Goal: Transaction & Acquisition: Purchase product/service

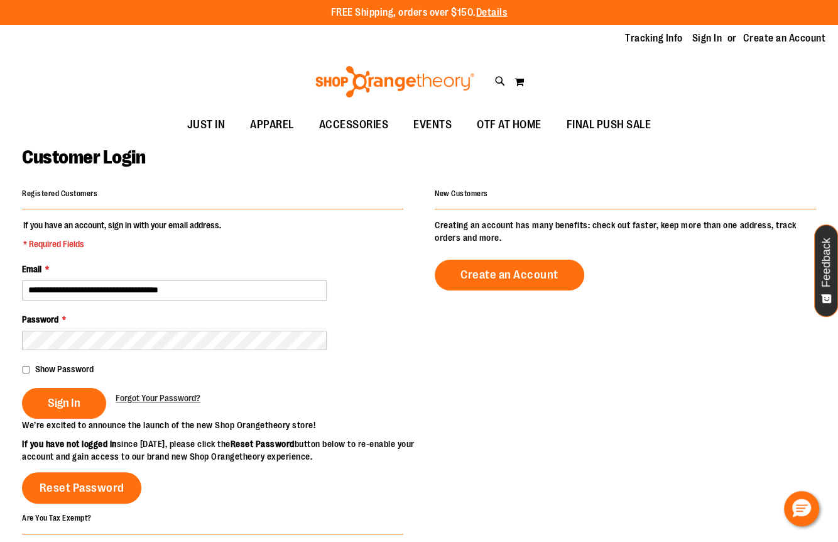
type input "**********"
click at [22, 388] on button "Sign In" at bounding box center [64, 403] width 84 height 31
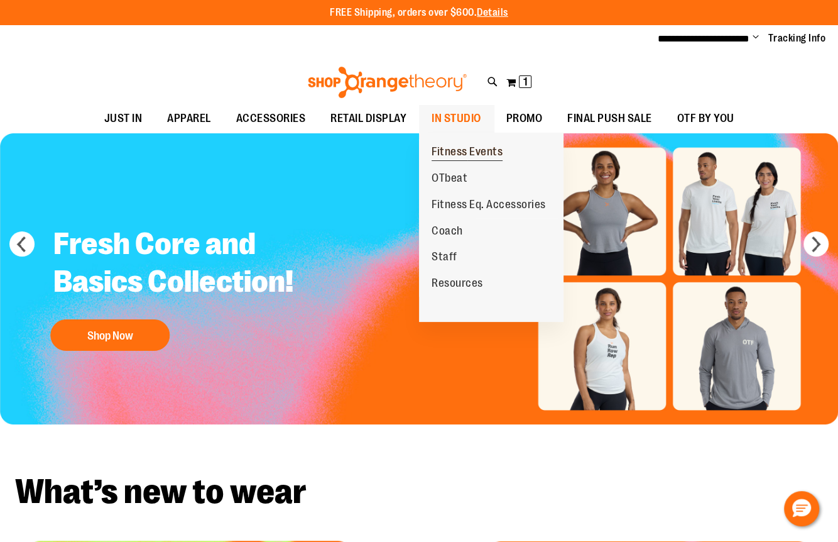
click at [454, 153] on span "Fitness Events" at bounding box center [467, 153] width 71 height 16
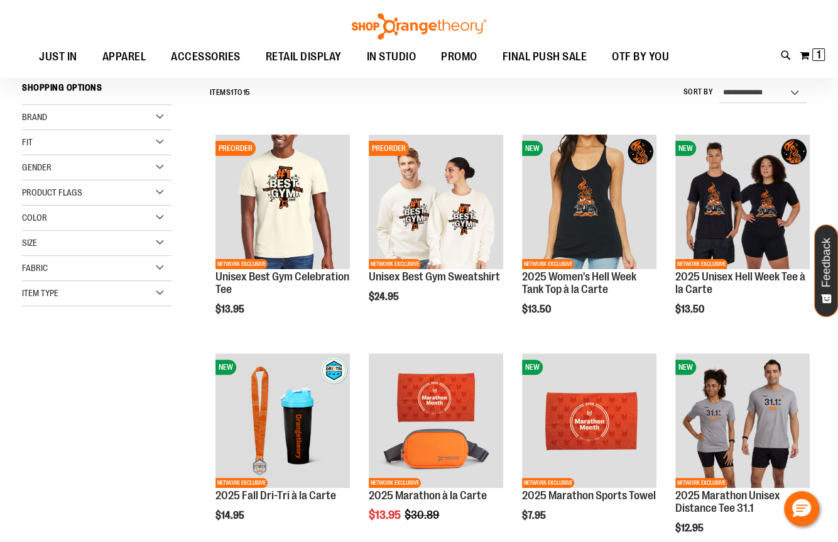
scroll to position [84, 0]
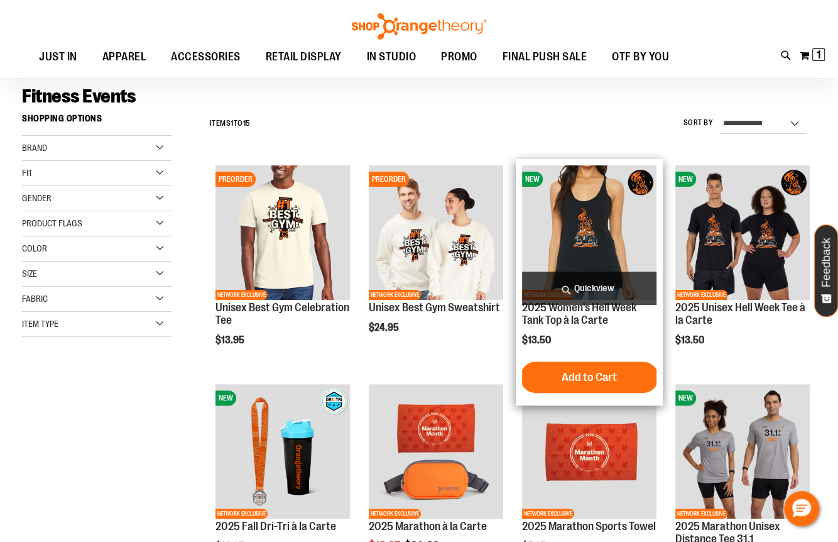
click at [576, 281] on span "Quickview" at bounding box center [589, 288] width 134 height 33
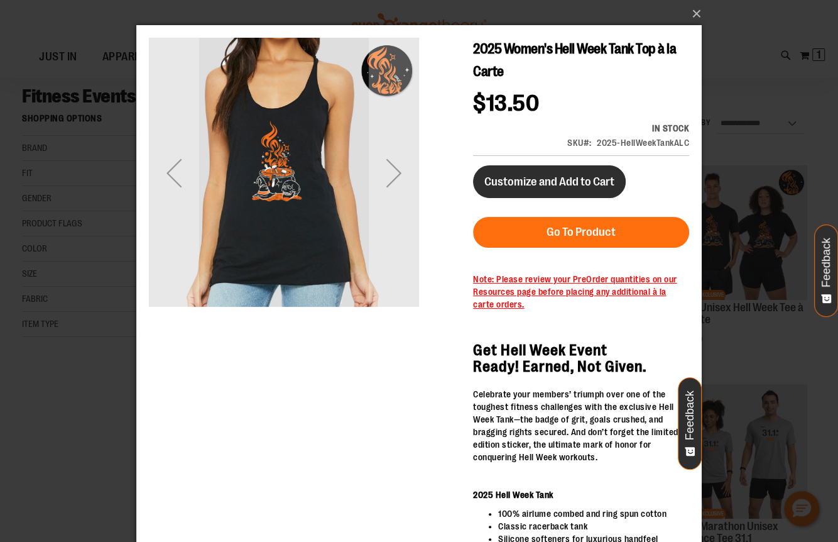
click at [553, 186] on span "Customize and Add to Cart" at bounding box center [550, 182] width 130 height 14
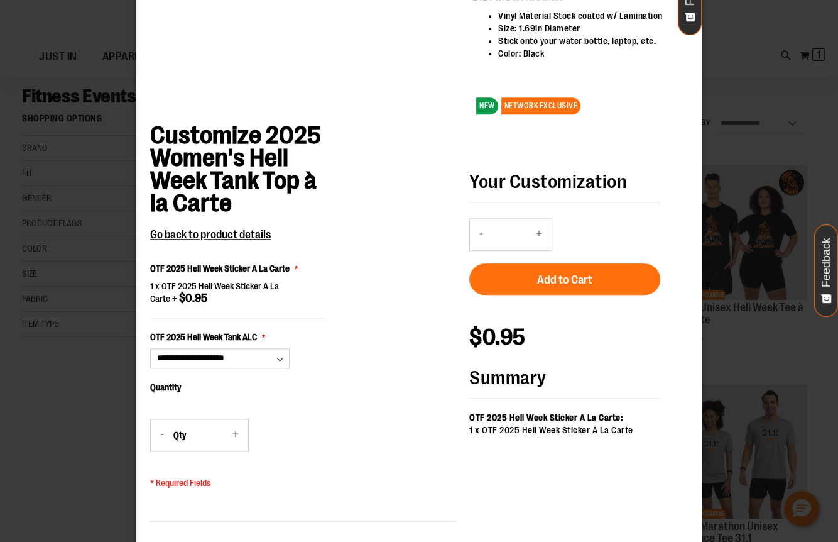
scroll to position [714, 0]
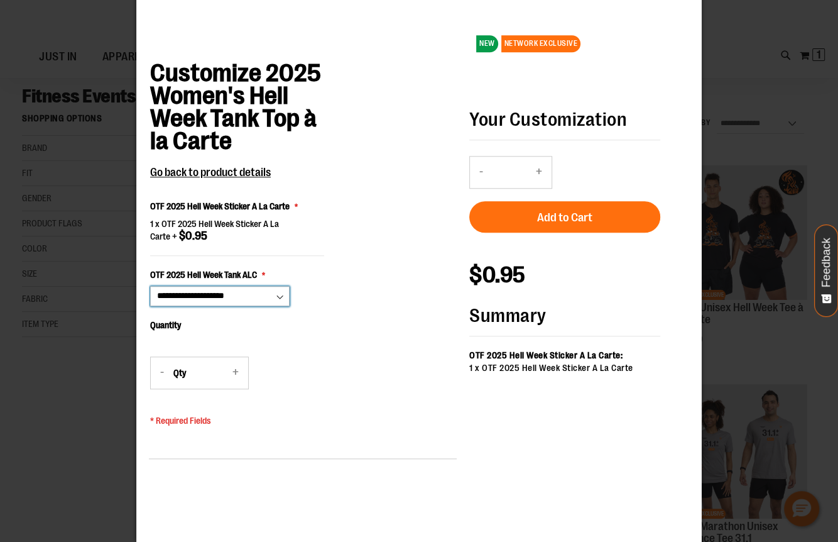
click at [277, 297] on select "**********" at bounding box center [220, 296] width 140 height 20
select select "***"
click at [150, 306] on select "**********" at bounding box center [220, 296] width 140 height 20
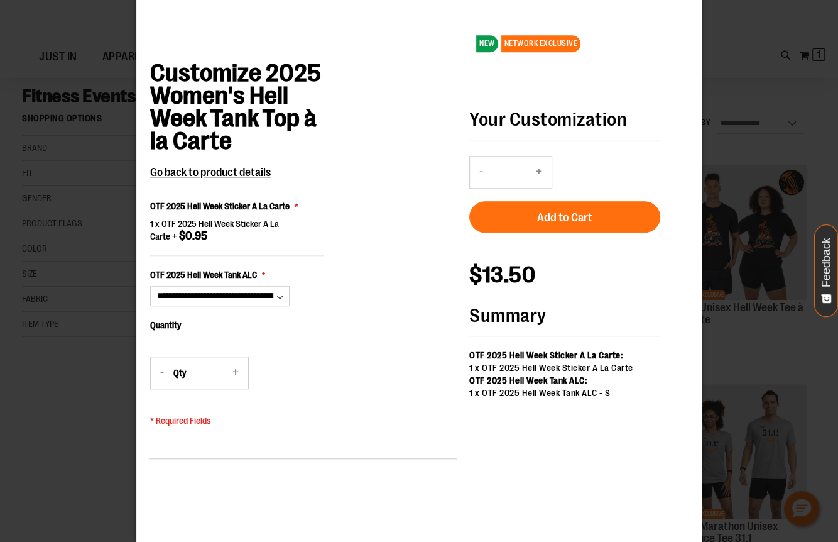
click at [230, 373] on button "+" at bounding box center [235, 372] width 25 height 31
click at [233, 371] on button "+" at bounding box center [235, 372] width 25 height 31
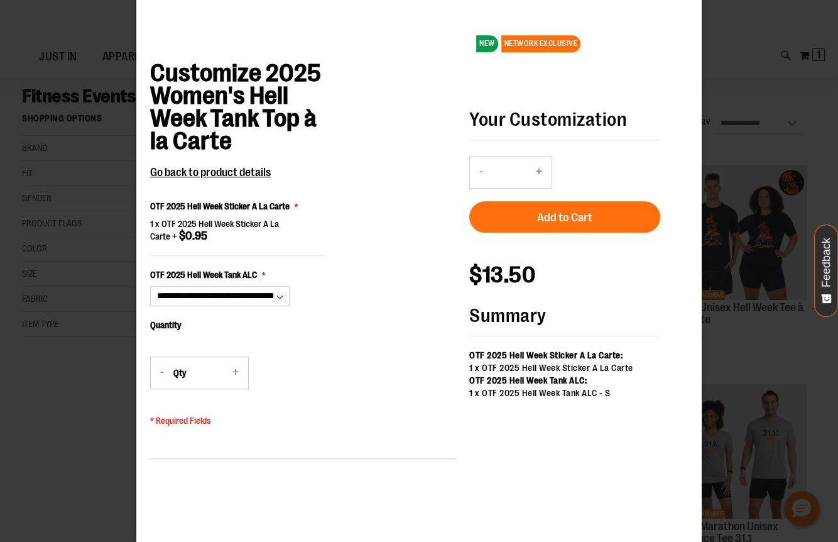
click at [233, 371] on button "+" at bounding box center [235, 372] width 25 height 31
type input "*"
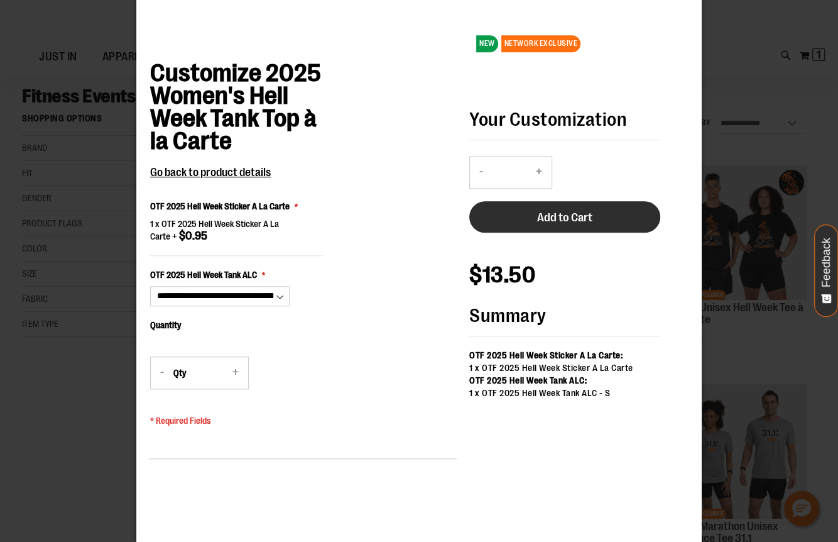
click at [508, 224] on button "Add to Cart" at bounding box center [564, 216] width 191 height 31
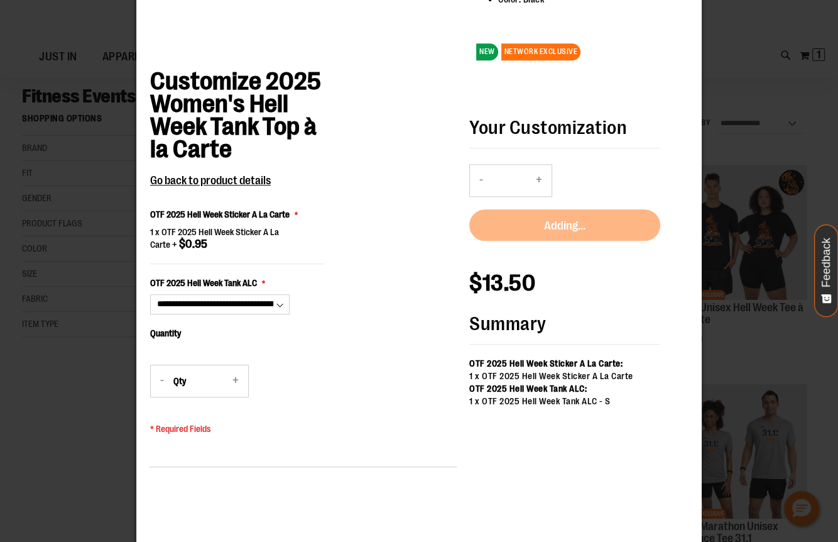
scroll to position [705, 0]
click at [248, 181] on span "Go back to product details" at bounding box center [210, 181] width 121 height 13
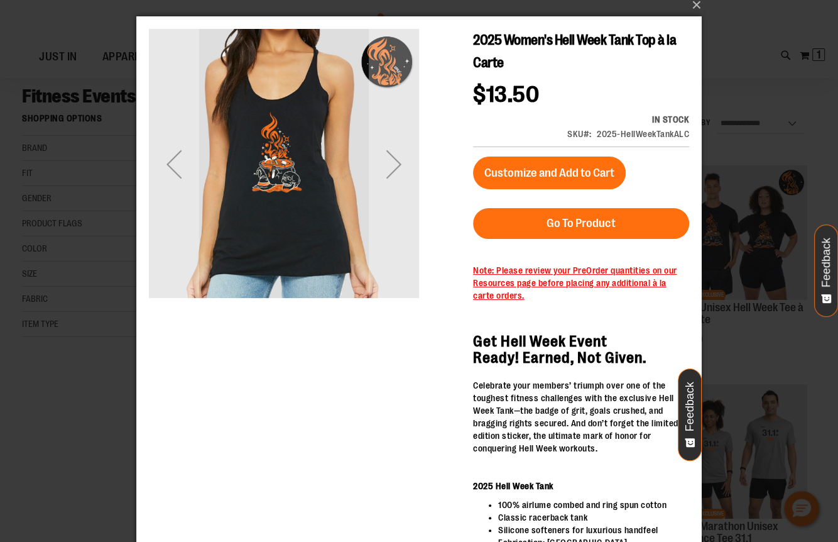
scroll to position [0, 0]
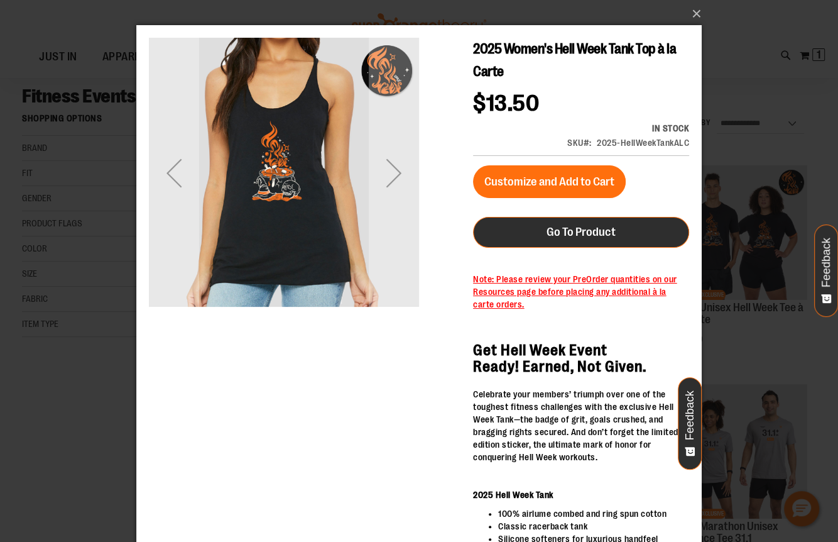
click at [525, 232] on link "Go To Product" at bounding box center [581, 232] width 216 height 31
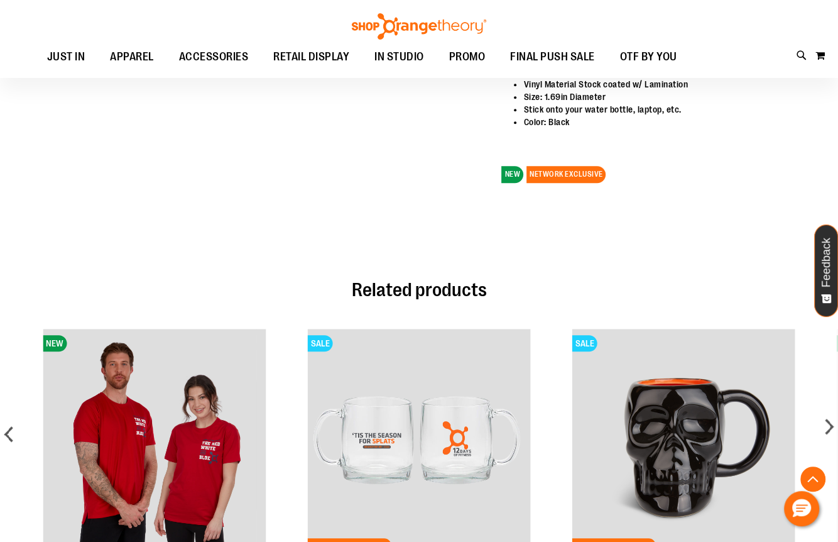
scroll to position [770, 0]
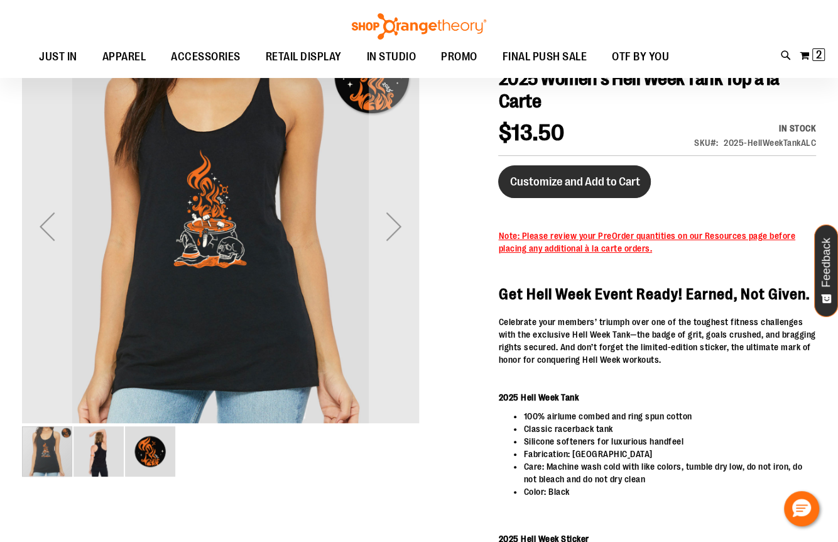
click at [580, 182] on span "Customize and Add to Cart" at bounding box center [575, 182] width 130 height 14
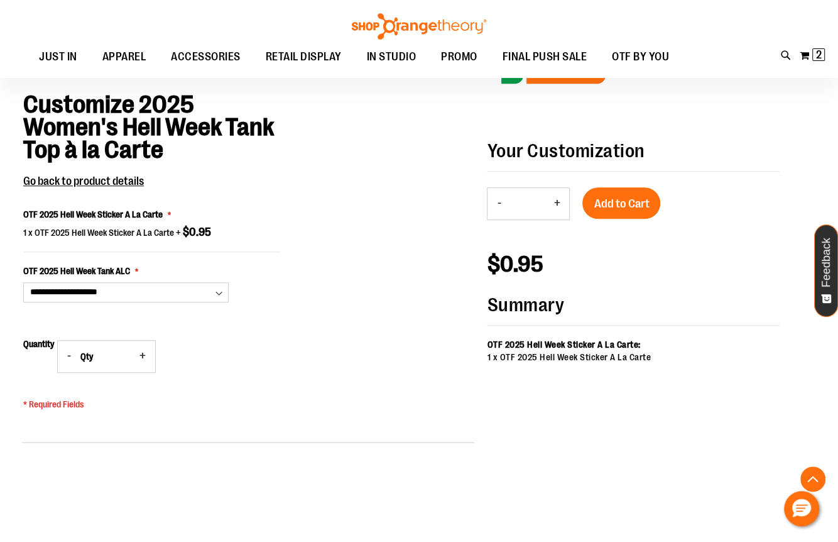
scroll to position [812, 0]
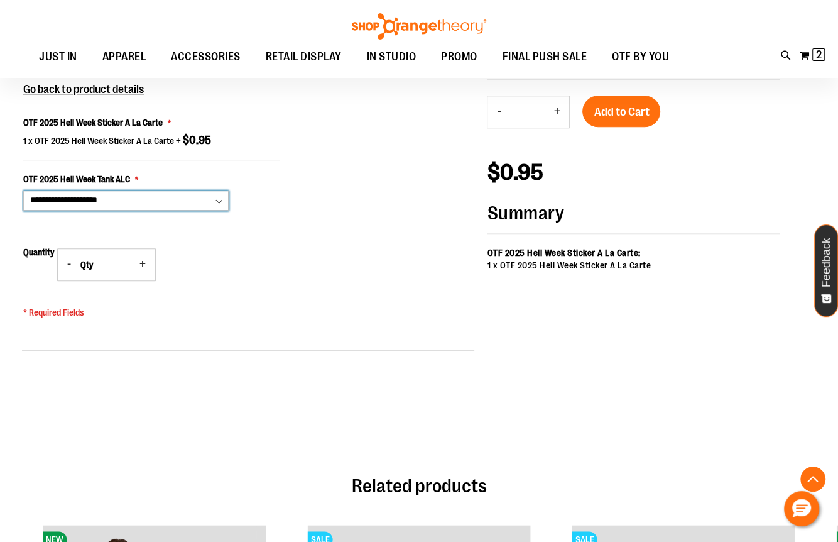
click at [219, 201] on select "**********" at bounding box center [126, 200] width 206 height 20
select select "***"
click at [23, 190] on select "**********" at bounding box center [126, 200] width 206 height 20
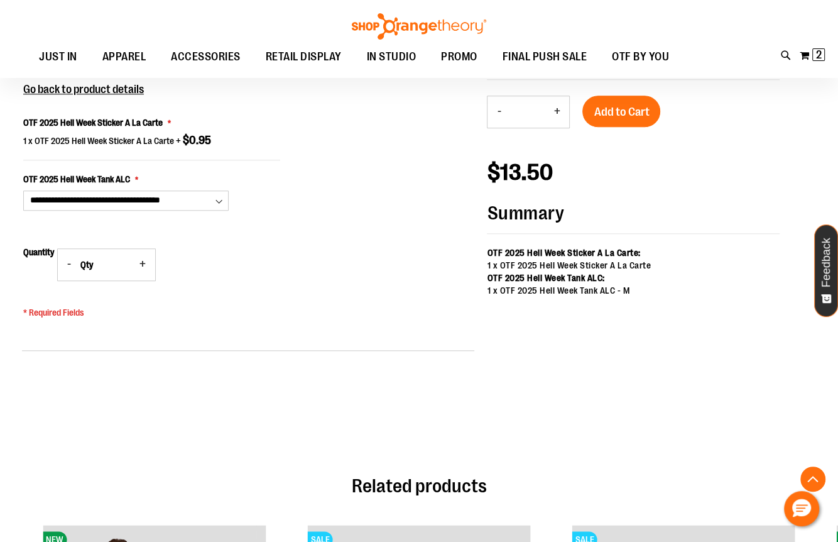
click at [146, 259] on button "+" at bounding box center [142, 264] width 25 height 31
click at [143, 263] on button "+" at bounding box center [142, 264] width 25 height 31
type input "*"
click at [634, 114] on span "Add to Cart" at bounding box center [621, 112] width 55 height 14
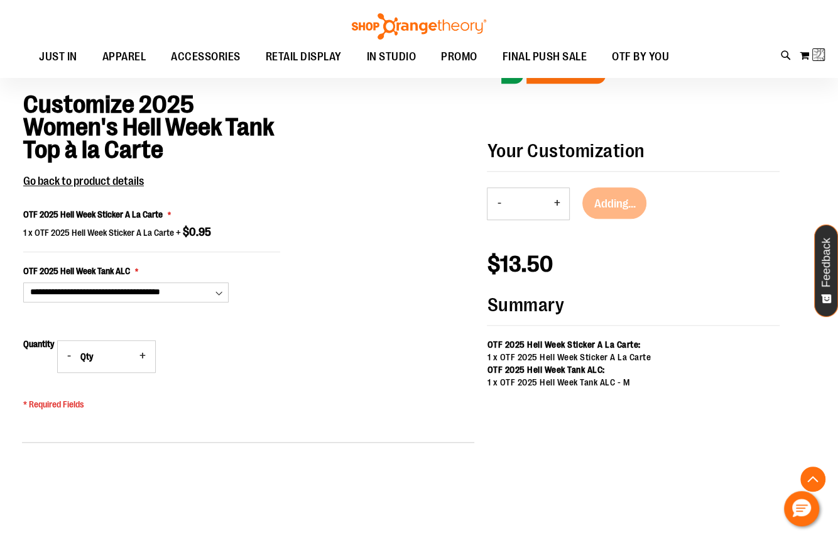
scroll to position [720, 0]
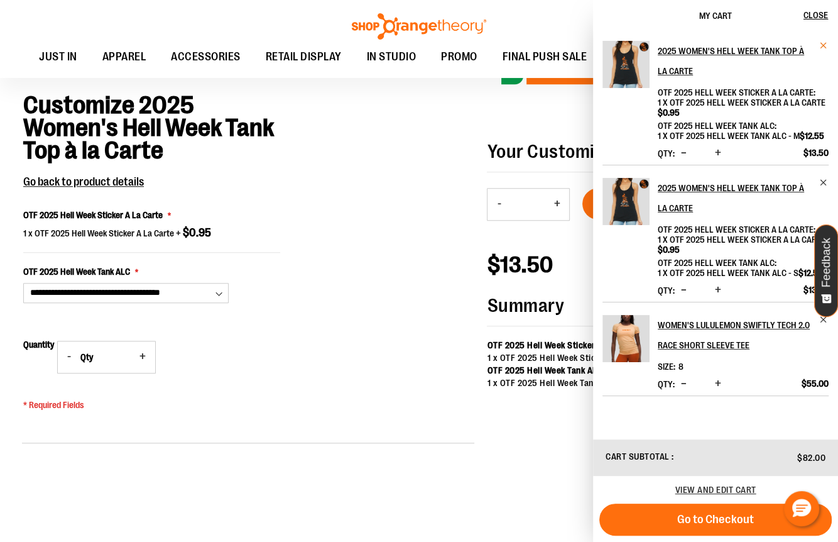
click at [825, 43] on span "Remove item" at bounding box center [824, 45] width 9 height 9
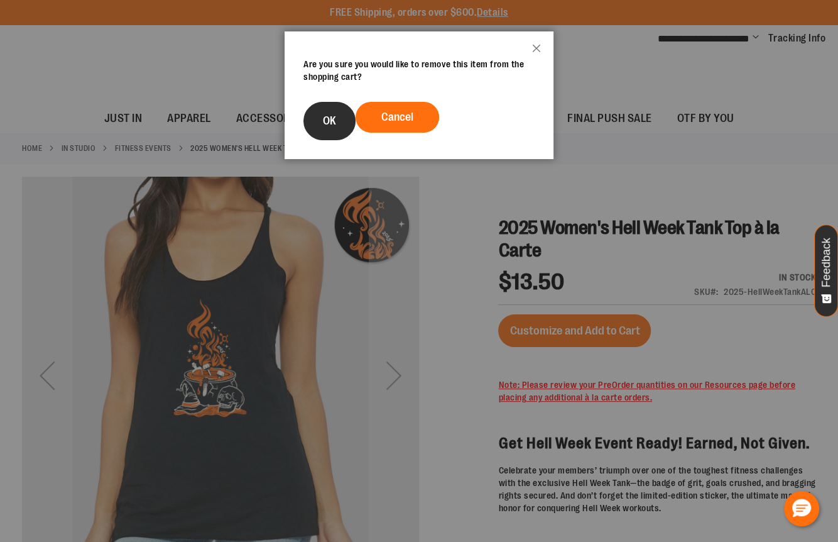
click at [312, 121] on button "OK" at bounding box center [330, 121] width 52 height 38
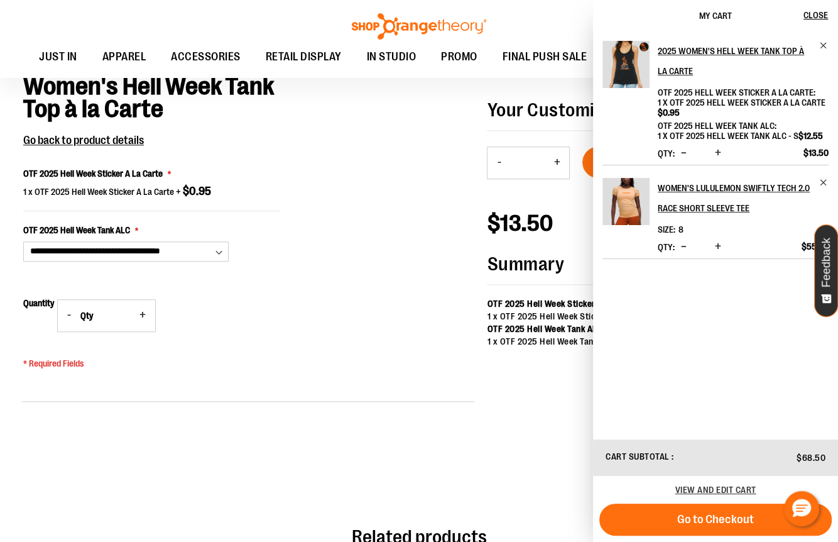
scroll to position [775, 0]
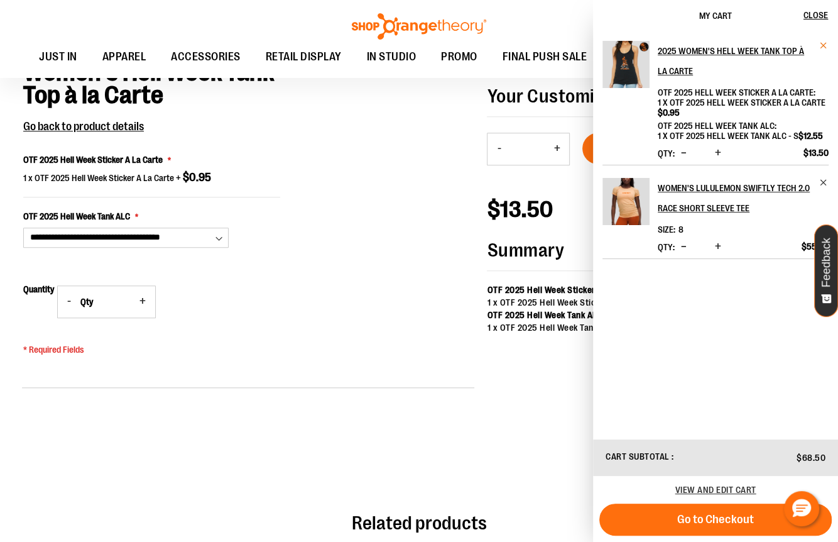
click at [825, 42] on span "Remove item" at bounding box center [824, 45] width 9 height 9
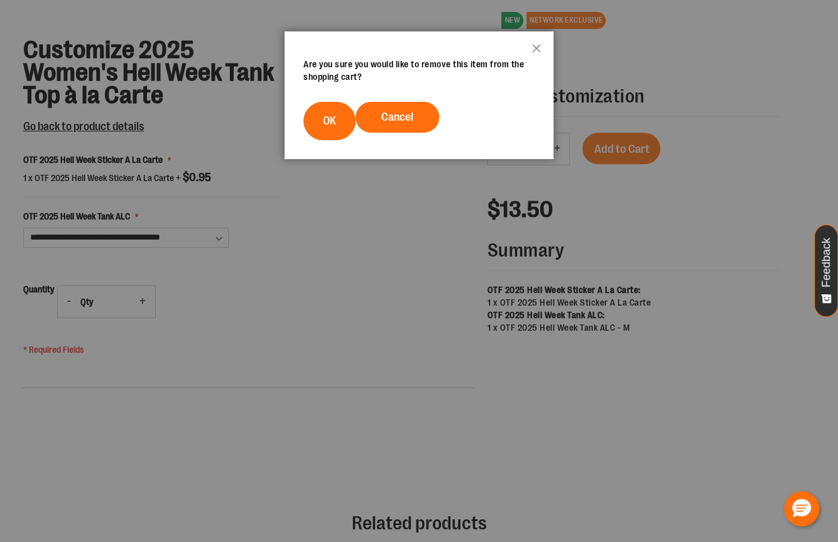
scroll to position [0, 0]
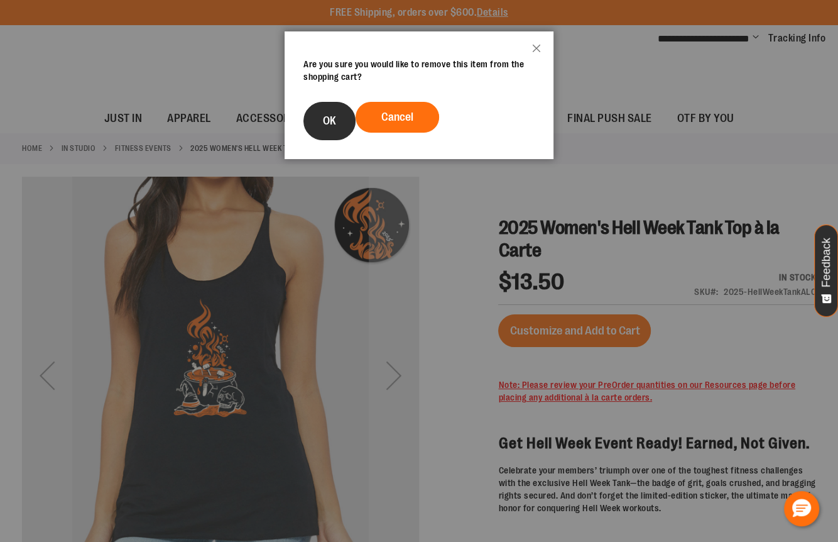
click at [314, 121] on button "OK" at bounding box center [330, 121] width 52 height 38
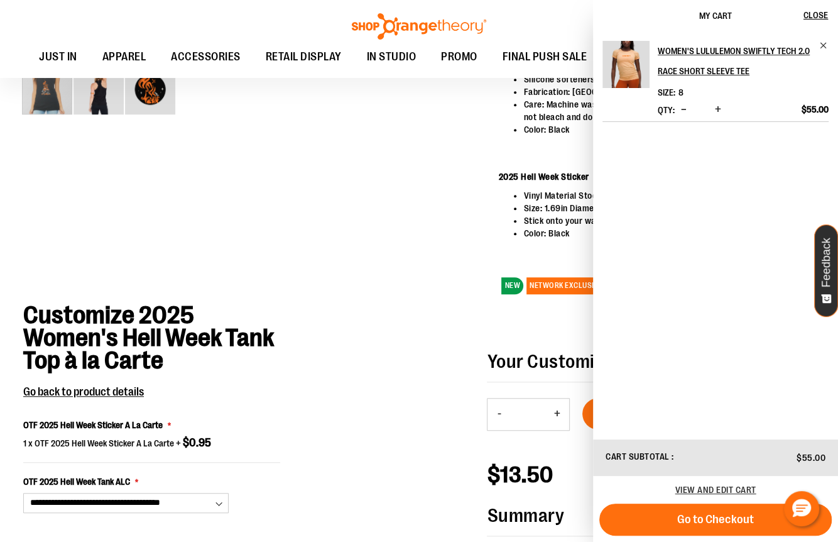
scroll to position [511, 0]
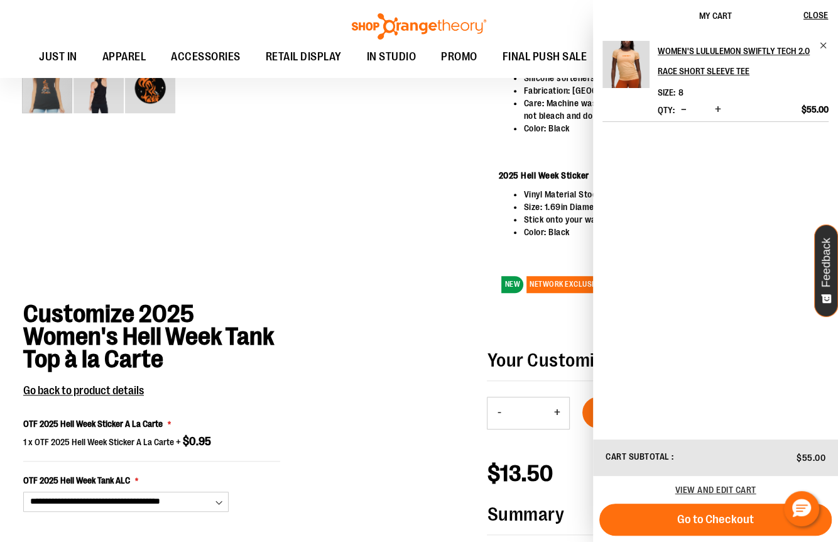
click at [463, 431] on div "**********" at bounding box center [248, 495] width 453 height 387
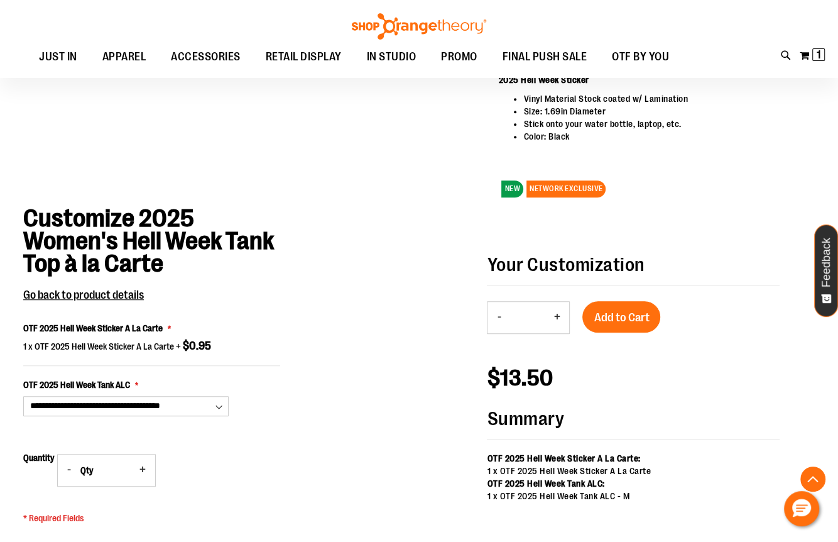
scroll to position [637, 0]
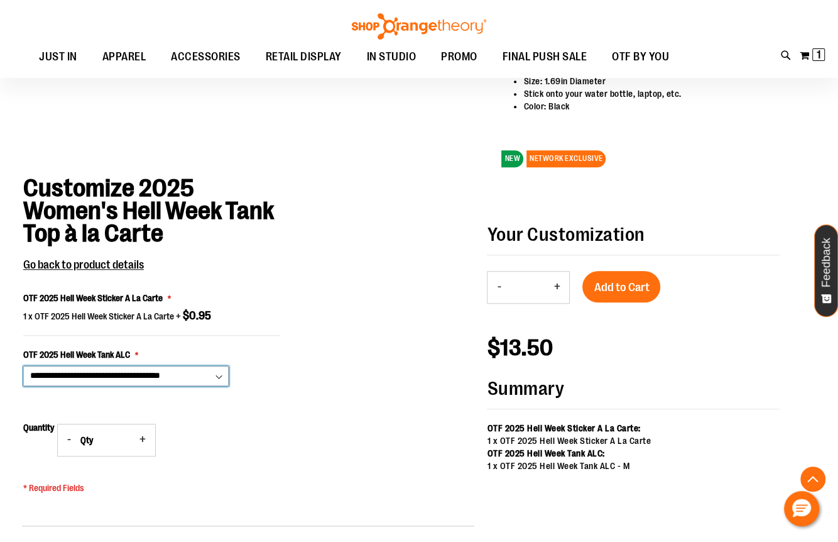
click at [221, 376] on select "**********" at bounding box center [126, 376] width 206 height 20
select select "***"
click at [23, 366] on select "**********" at bounding box center [126, 376] width 206 height 20
type input "*"
click at [535, 288] on input "*" at bounding box center [527, 287] width 34 height 30
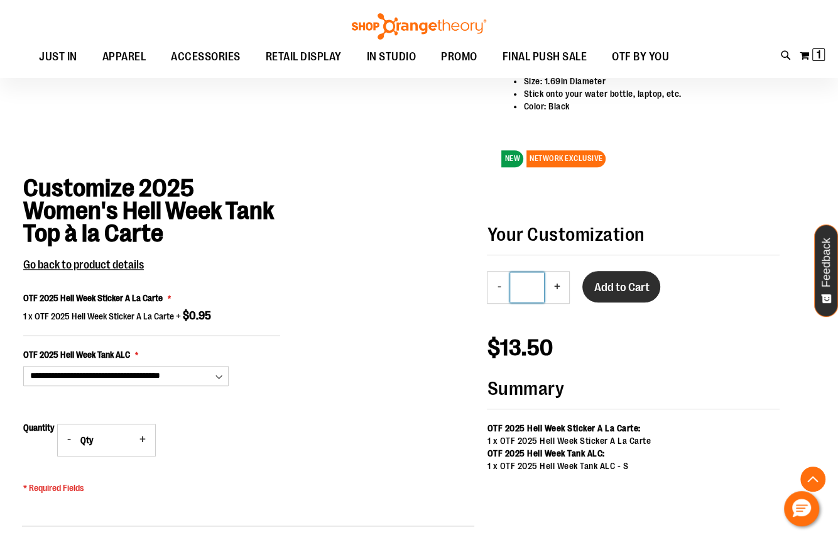
type input "*"
click at [633, 291] on span "Add to Cart" at bounding box center [621, 287] width 55 height 14
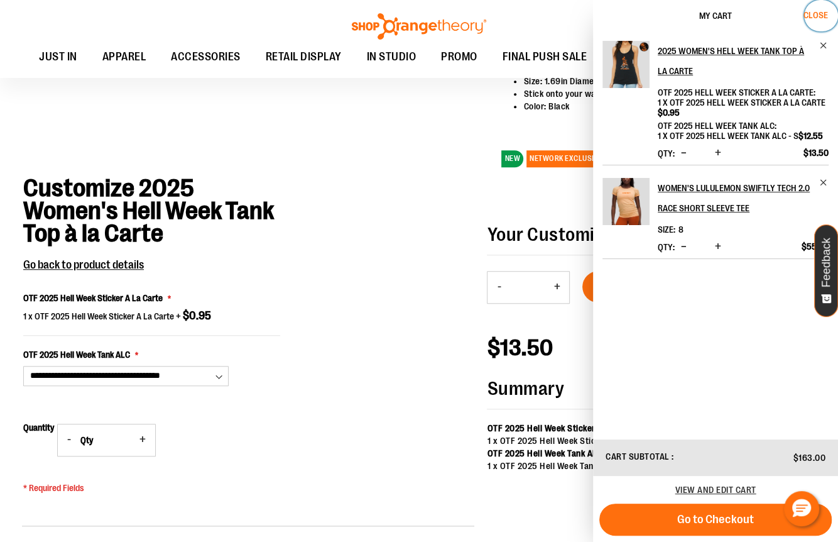
click at [815, 13] on span "Close" at bounding box center [816, 15] width 25 height 10
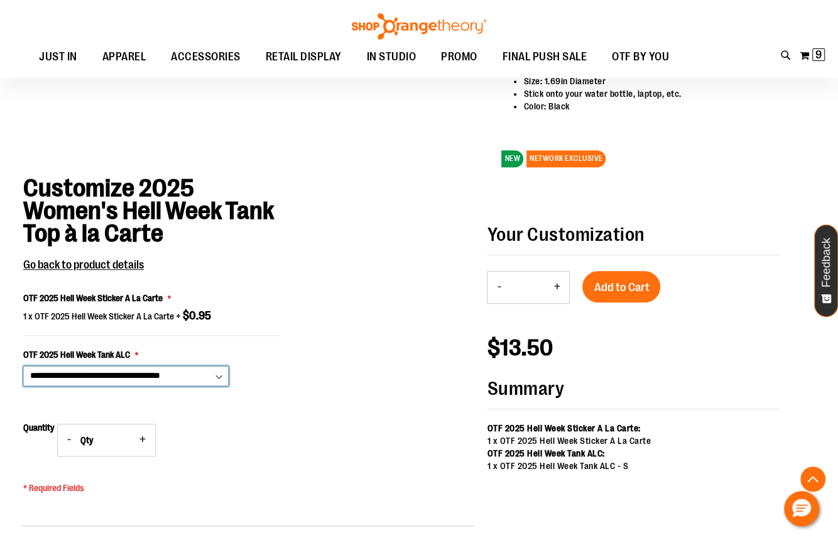
click at [216, 375] on select "**********" at bounding box center [126, 376] width 206 height 20
select select "***"
click at [23, 366] on select "**********" at bounding box center [126, 376] width 206 height 20
click at [530, 288] on input "*" at bounding box center [527, 287] width 34 height 30
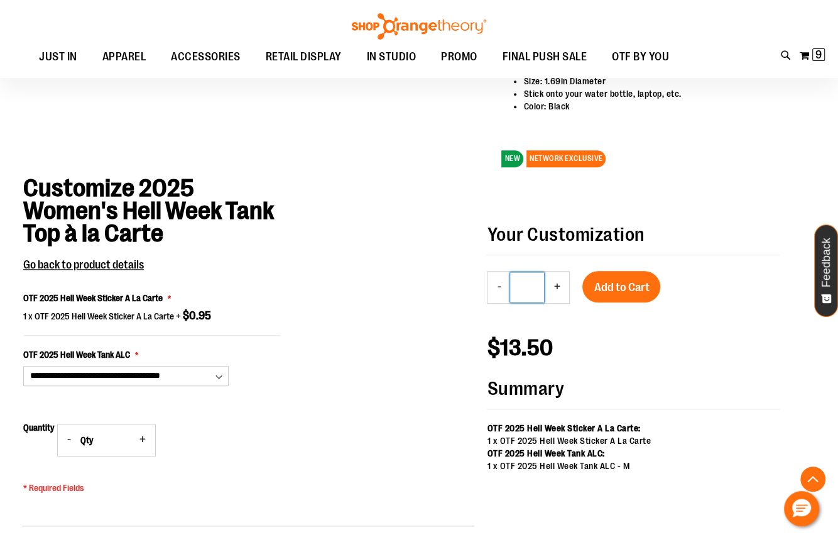
click at [530, 288] on input "*" at bounding box center [527, 287] width 34 height 30
type input "*"
click at [602, 287] on span "Add to Cart" at bounding box center [621, 287] width 55 height 14
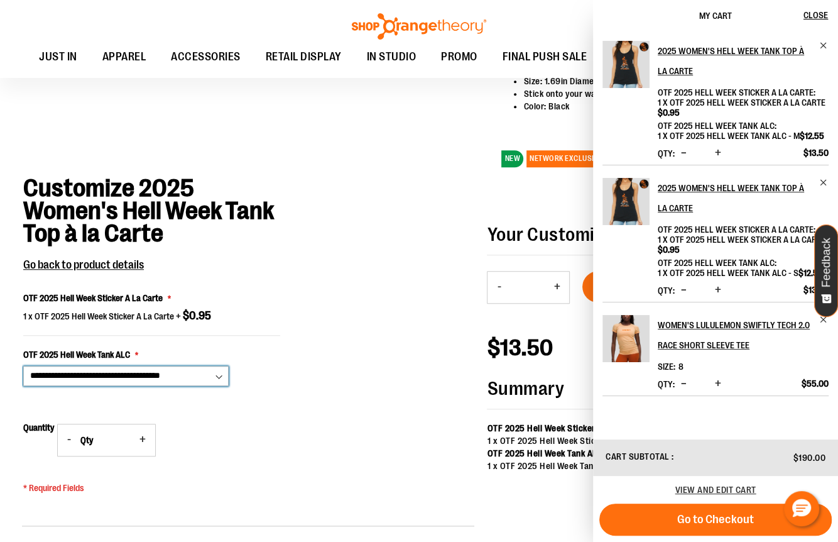
click at [186, 378] on select "**********" at bounding box center [126, 376] width 206 height 20
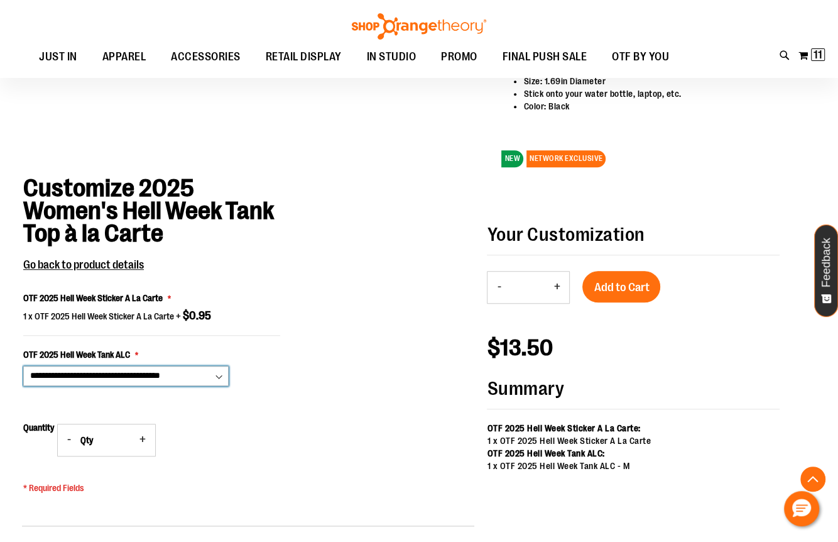
select select "***"
click at [23, 366] on select "**********" at bounding box center [126, 376] width 206 height 20
click at [554, 285] on button "+" at bounding box center [556, 287] width 25 height 31
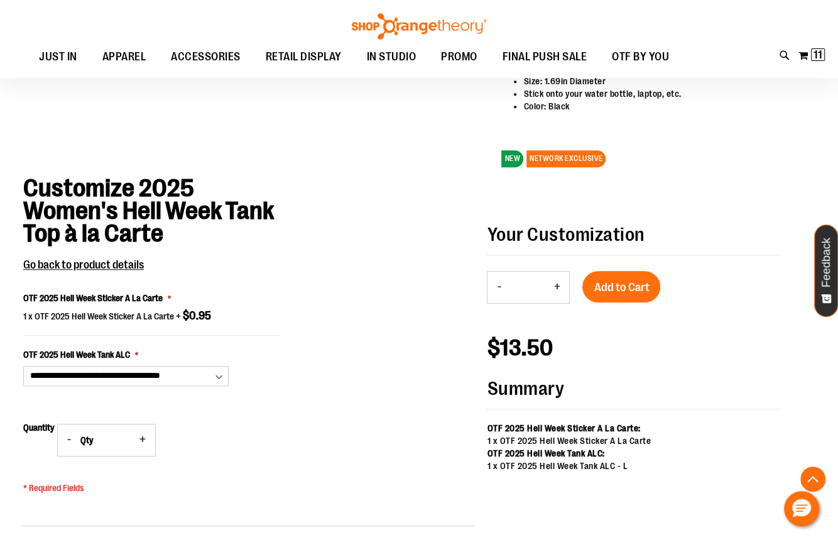
click at [498, 285] on button "-" at bounding box center [499, 287] width 23 height 31
type input "*"
click at [610, 286] on span "Add to Cart" at bounding box center [621, 287] width 55 height 14
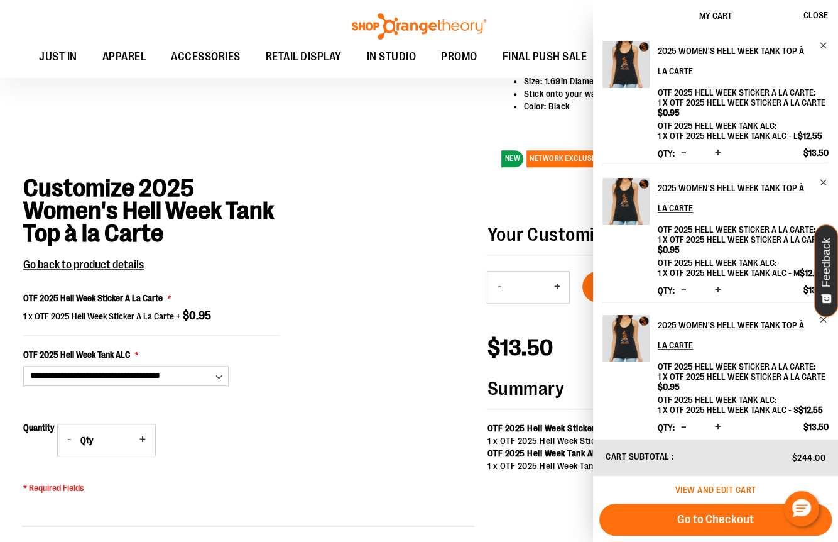
click at [705, 486] on span "View and edit cart" at bounding box center [716, 490] width 81 height 10
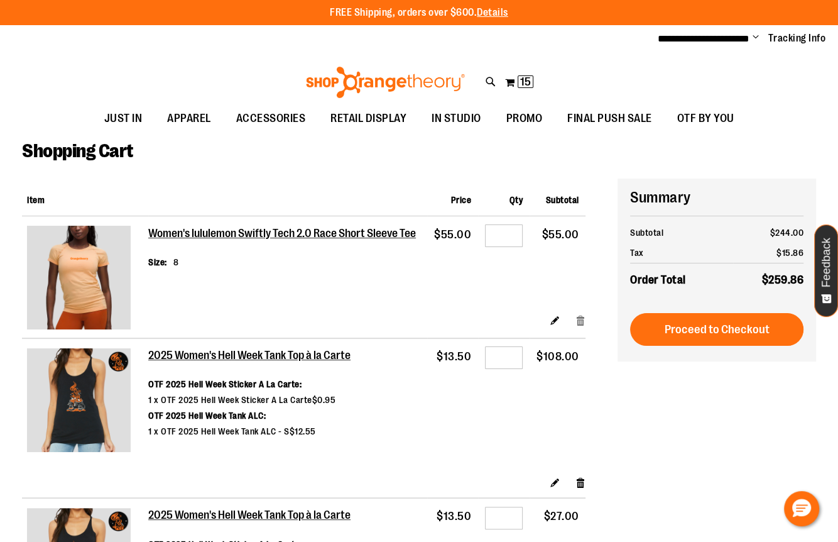
click at [582, 319] on link "Remove item" at bounding box center [581, 320] width 11 height 13
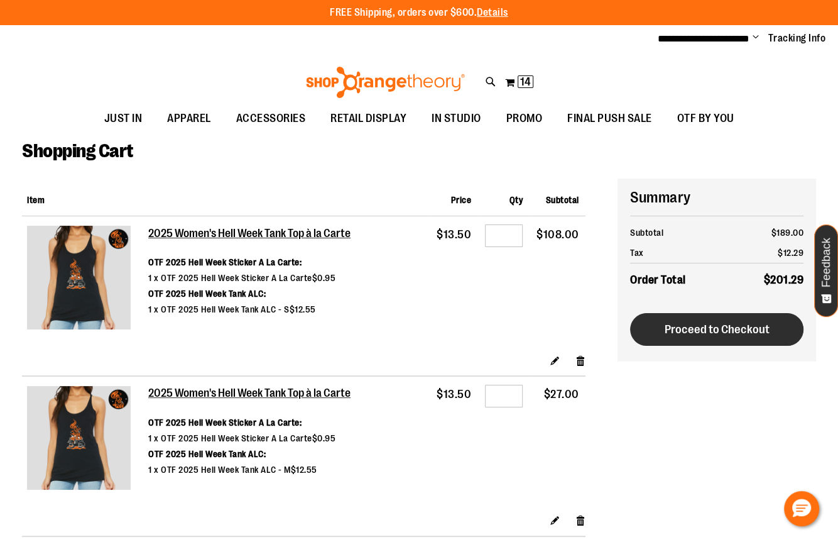
click at [661, 330] on button "Proceed to Checkout" at bounding box center [716, 329] width 173 height 33
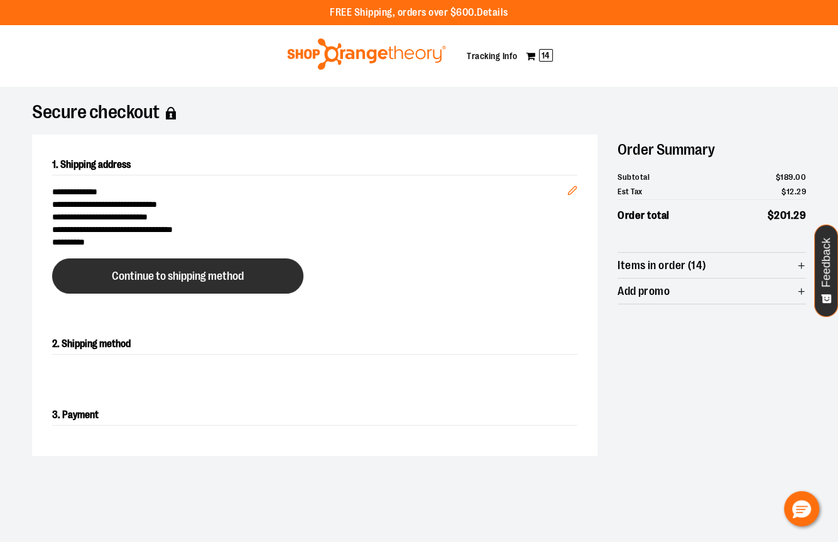
click at [233, 280] on span "Continue to shipping method" at bounding box center [178, 276] width 132 height 12
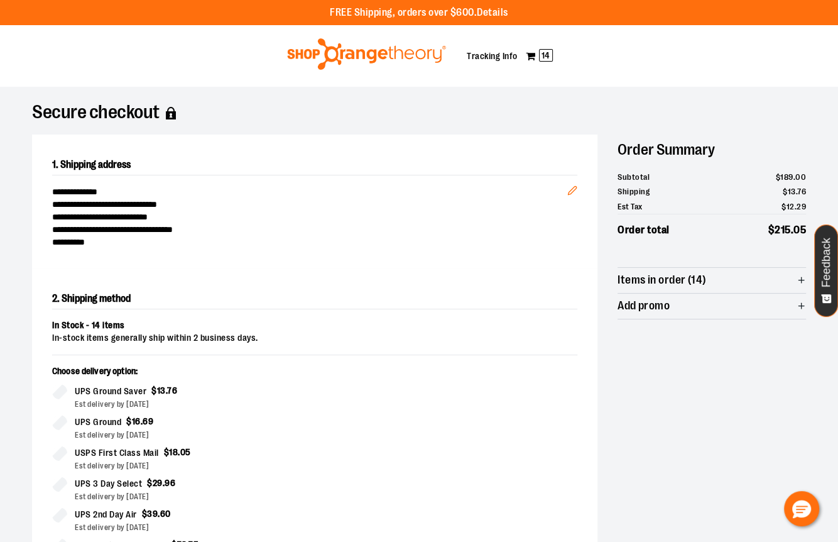
click at [304, 53] on img at bounding box center [366, 53] width 163 height 31
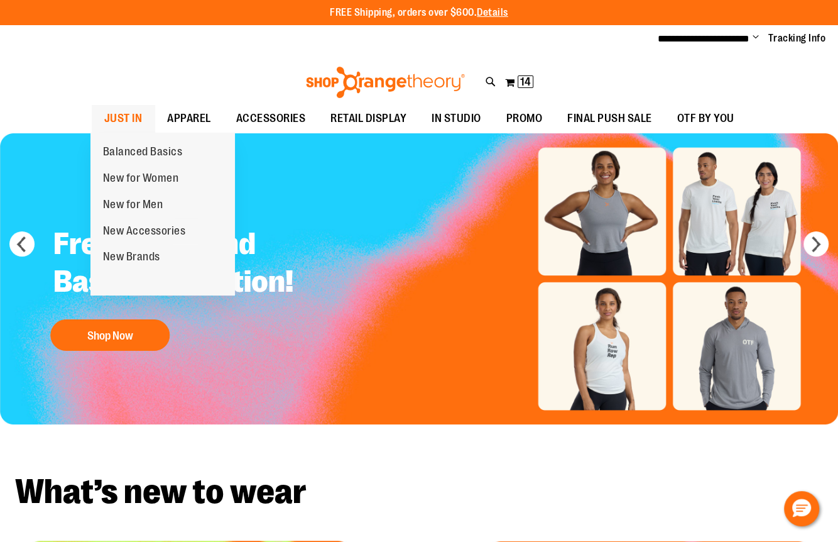
click at [117, 114] on span "JUST IN" at bounding box center [123, 118] width 38 height 28
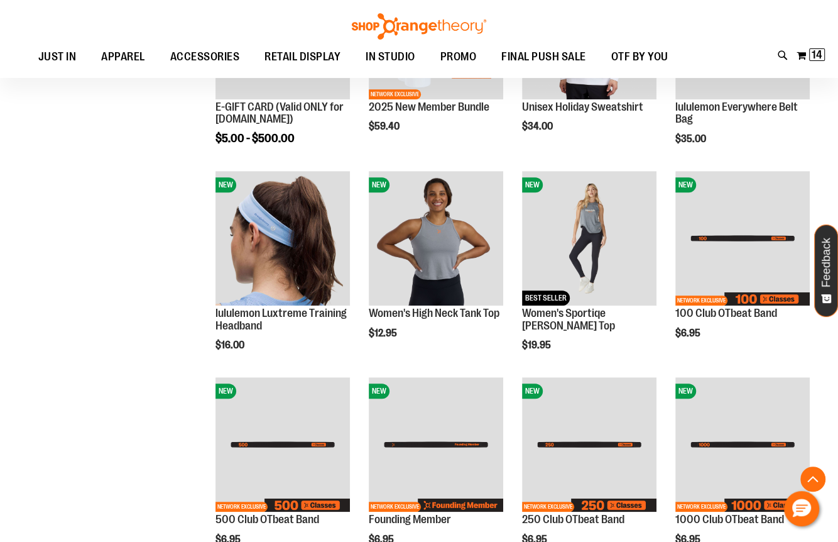
scroll to position [497, 0]
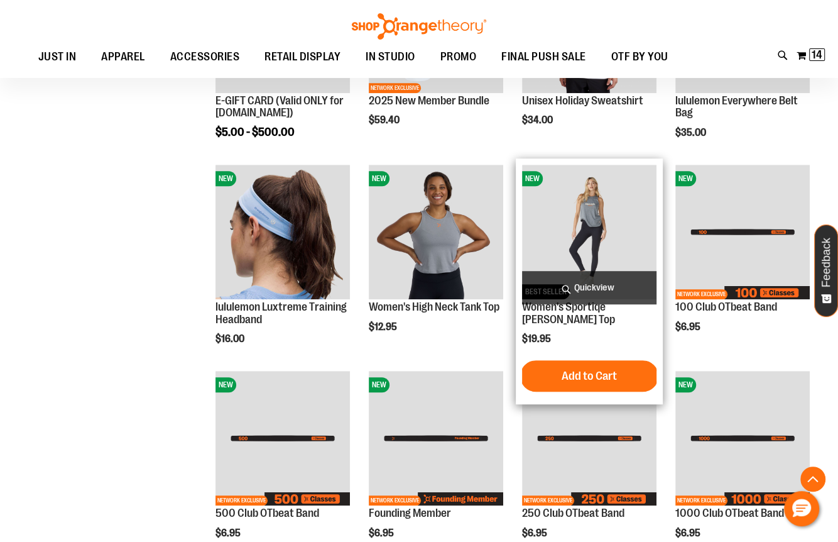
click at [577, 278] on span "Quickview" at bounding box center [589, 287] width 134 height 33
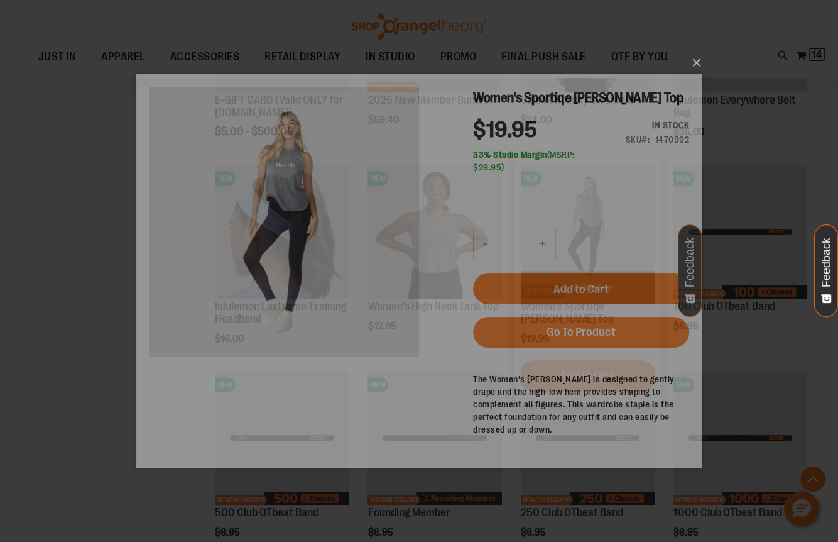
scroll to position [0, 0]
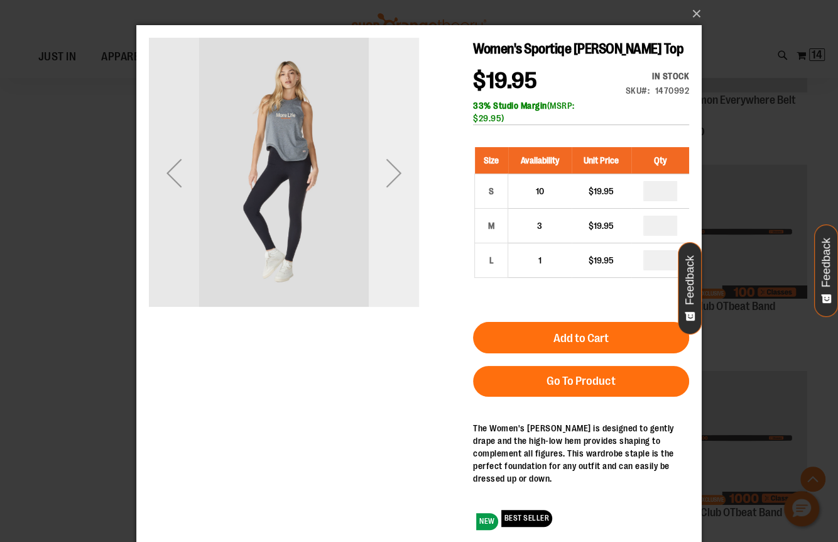
click at [398, 169] on div "Next" at bounding box center [394, 173] width 50 height 50
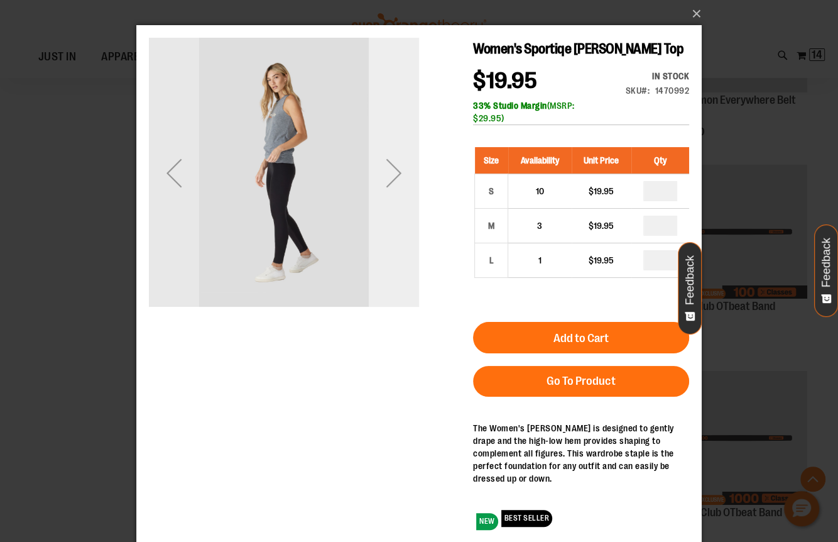
click at [398, 169] on div "Next" at bounding box center [394, 173] width 50 height 50
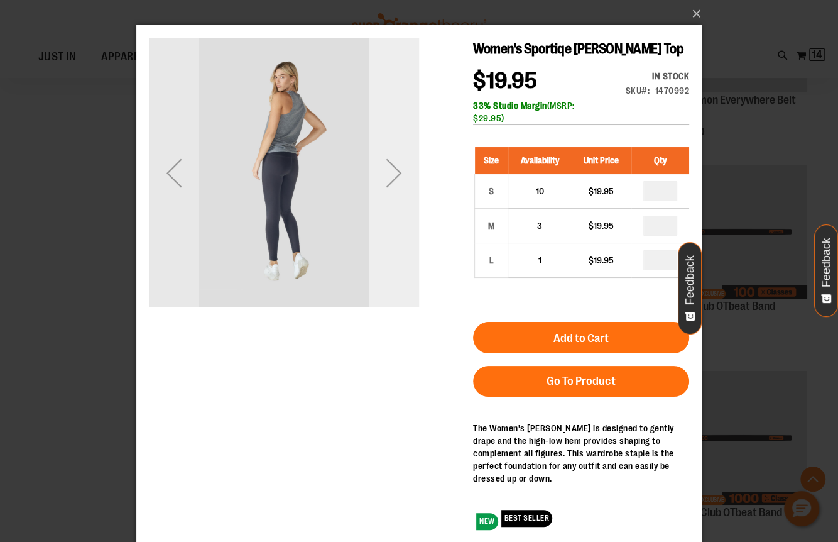
click at [398, 169] on div "Next" at bounding box center [394, 173] width 50 height 50
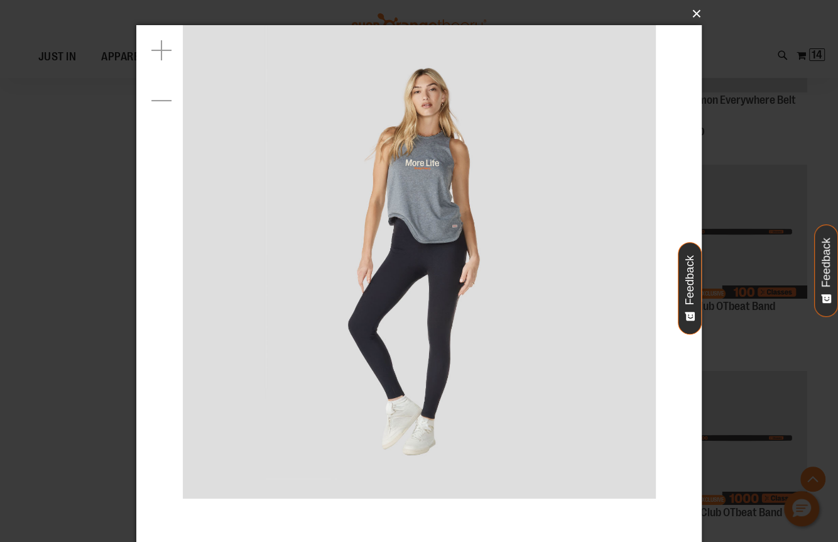
click at [693, 13] on button "×" at bounding box center [423, 14] width 566 height 28
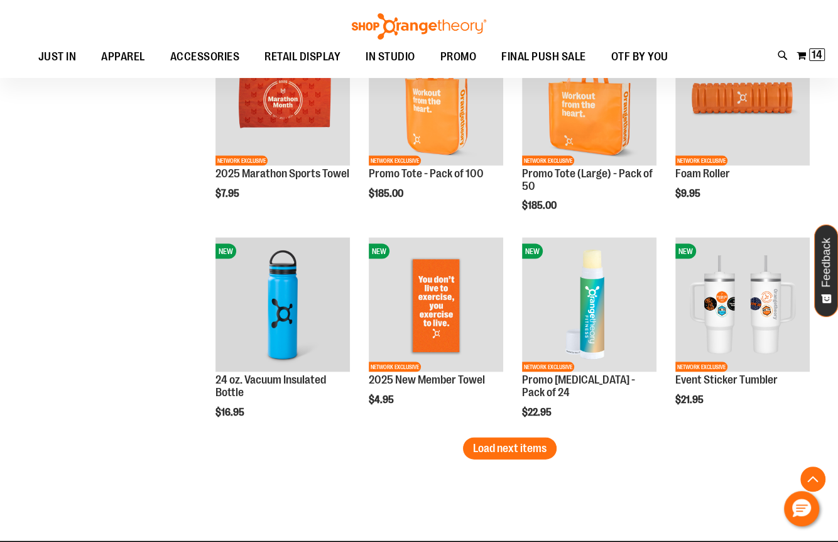
scroll to position [1672, 0]
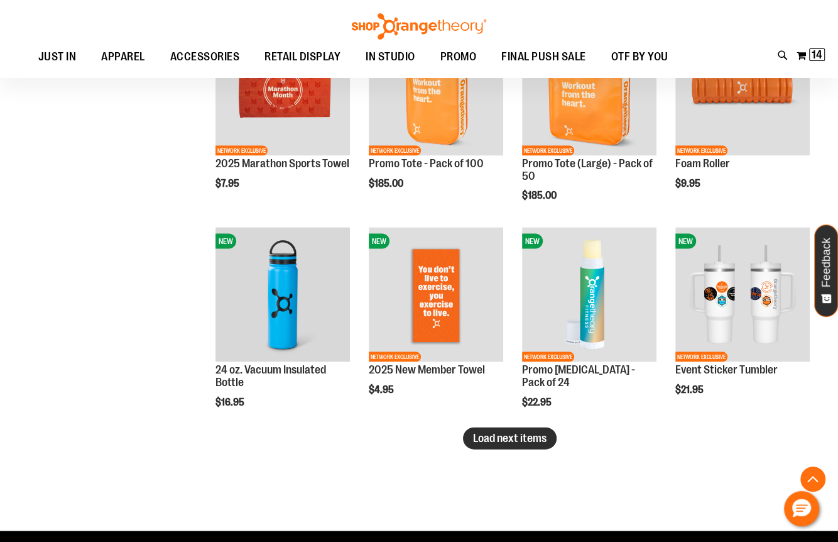
click at [521, 442] on span "Load next items" at bounding box center [510, 437] width 74 height 13
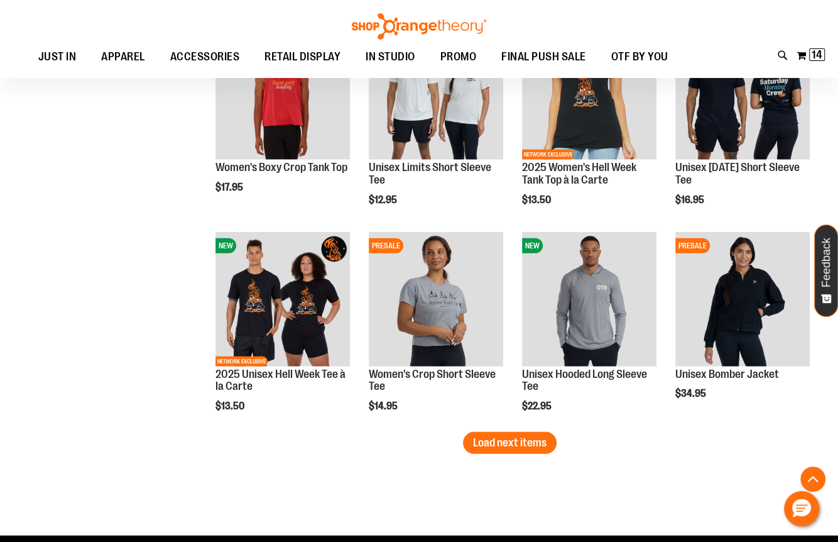
scroll to position [2288, 0]
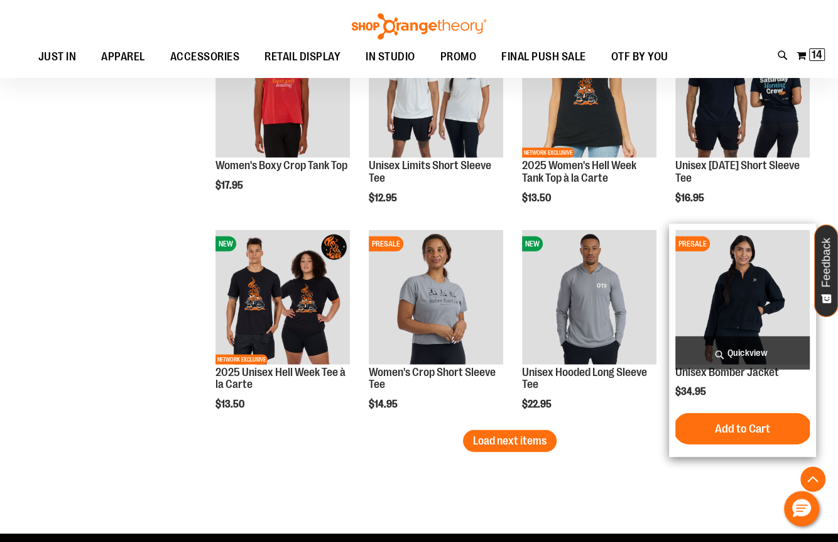
click at [738, 348] on span "Quickview" at bounding box center [743, 352] width 134 height 33
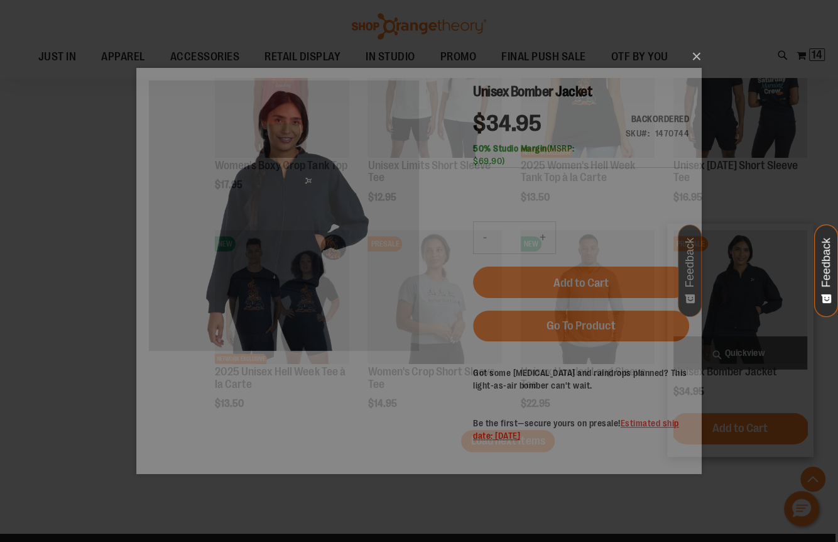
scroll to position [0, 0]
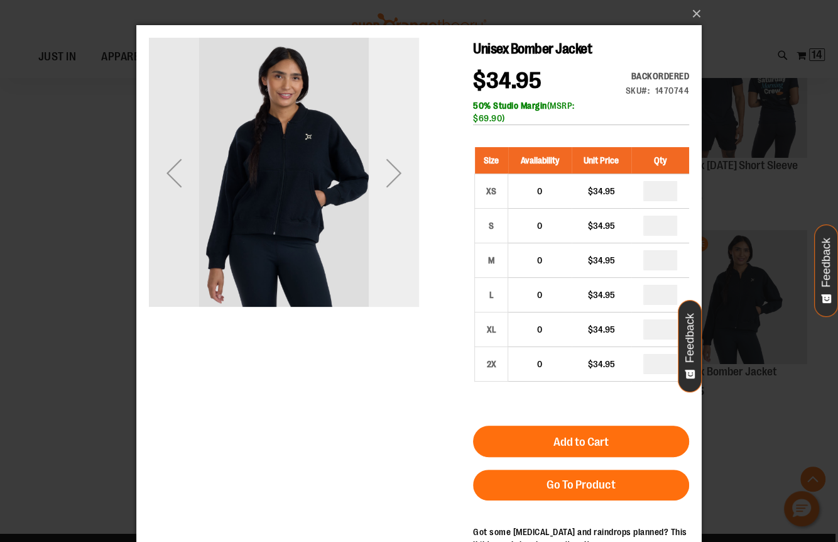
click at [402, 167] on div "Next" at bounding box center [394, 173] width 50 height 50
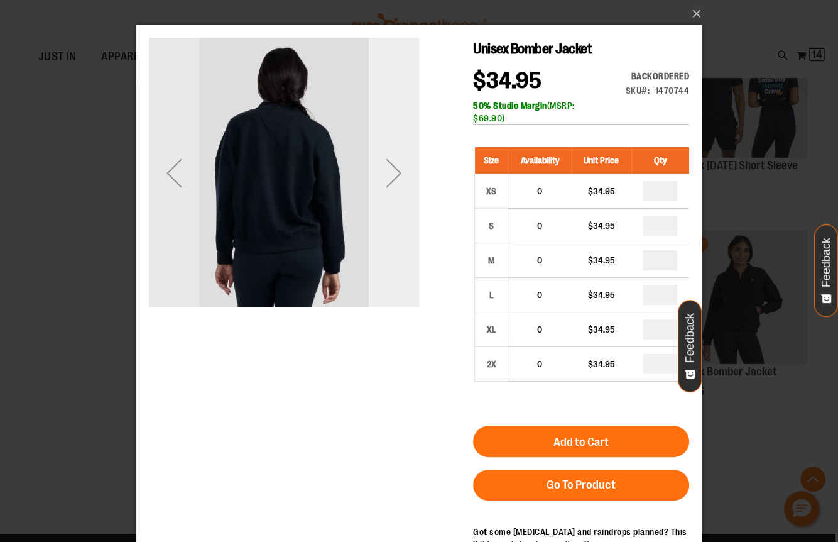
click at [402, 167] on div "Next" at bounding box center [394, 173] width 50 height 50
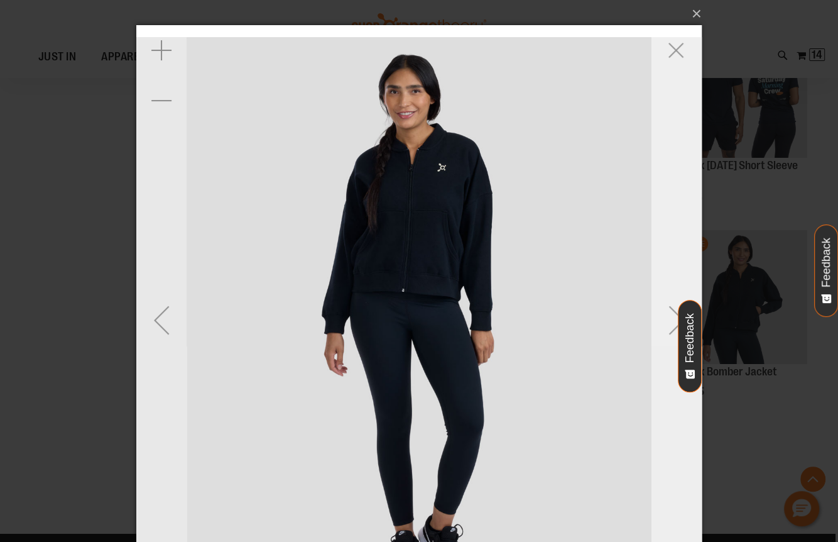
click at [675, 315] on div "Next" at bounding box center [677, 320] width 50 height 50
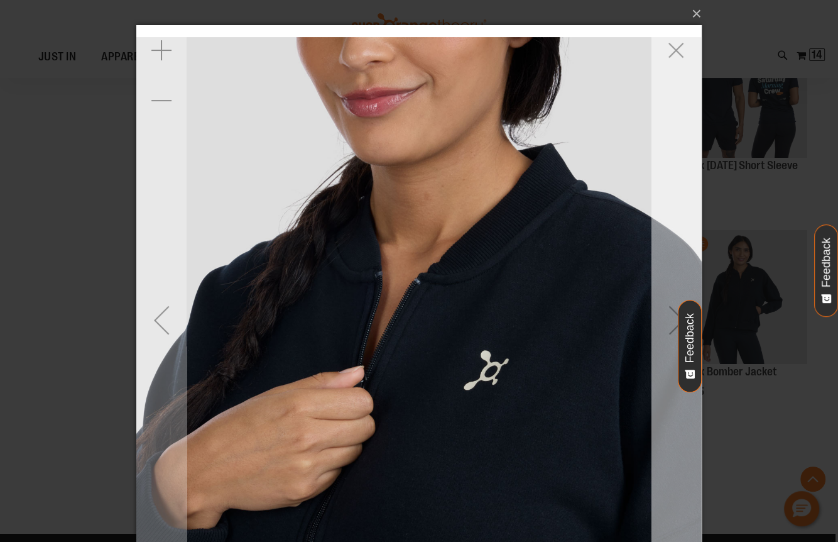
click at [672, 314] on div "Next" at bounding box center [677, 320] width 50 height 50
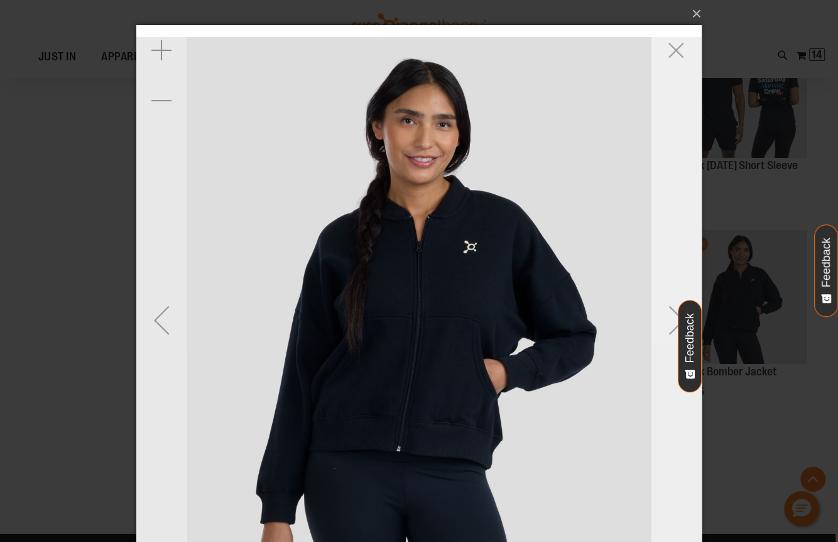
click at [672, 314] on div "Next" at bounding box center [677, 320] width 50 height 50
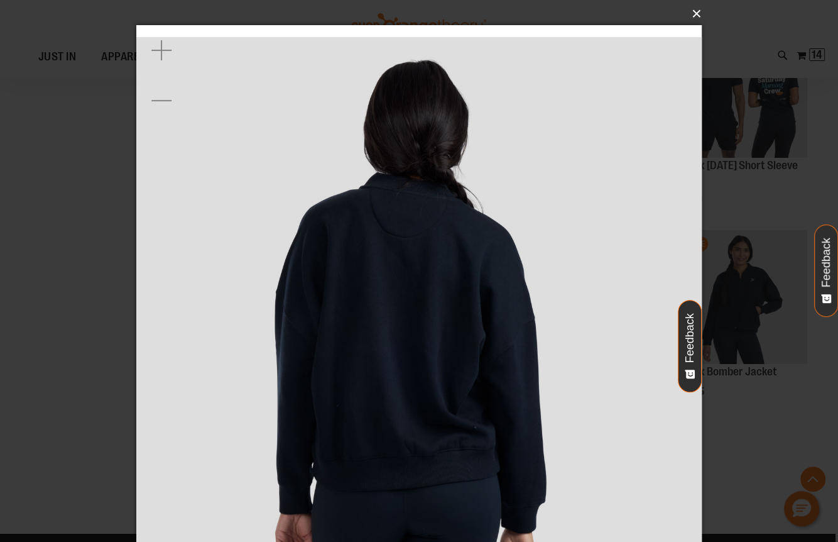
click at [692, 12] on button "×" at bounding box center [423, 14] width 566 height 28
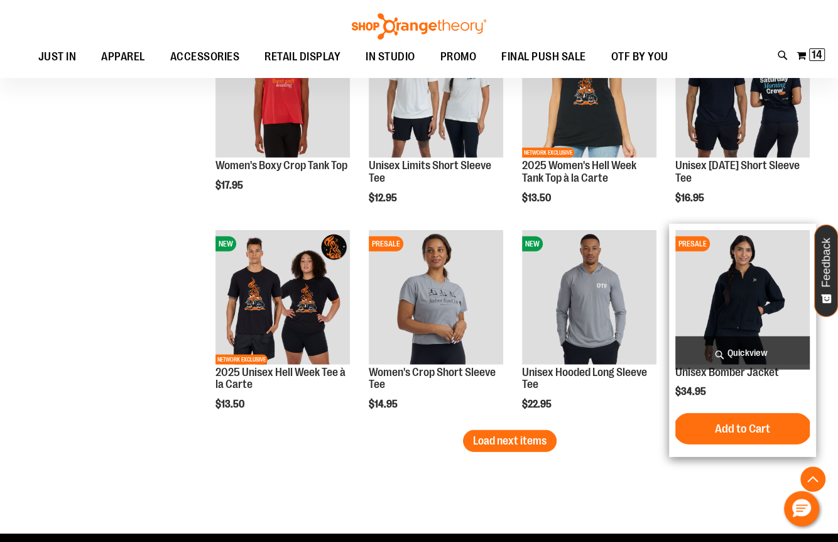
click at [745, 349] on span "Quickview" at bounding box center [743, 352] width 134 height 33
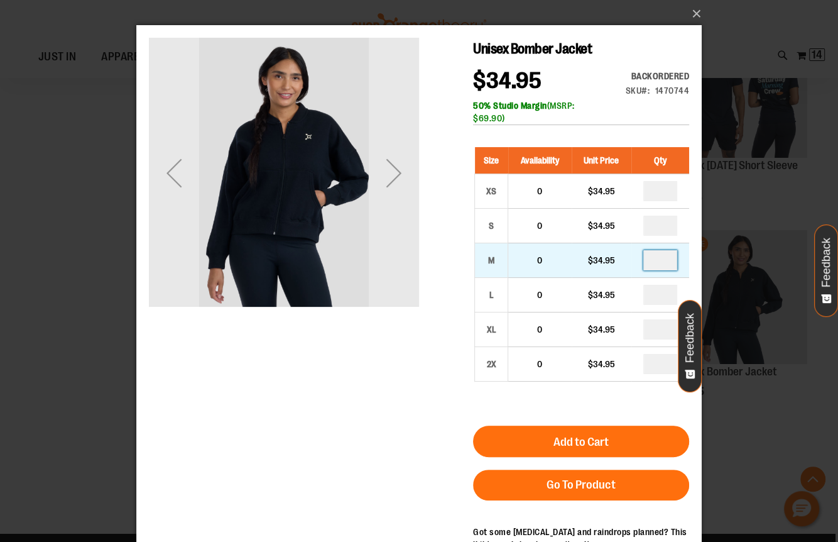
click at [667, 260] on input "*" at bounding box center [661, 260] width 34 height 20
click at [667, 260] on input "number" at bounding box center [661, 260] width 34 height 20
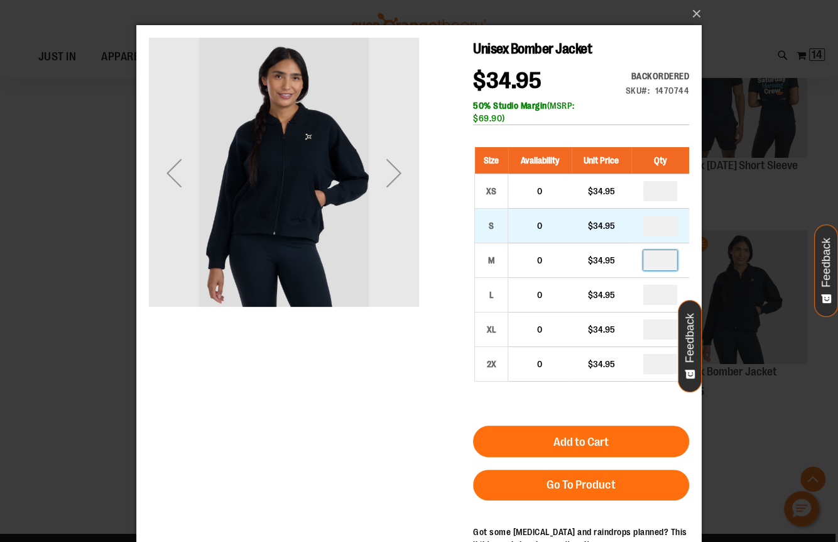
type input "*"
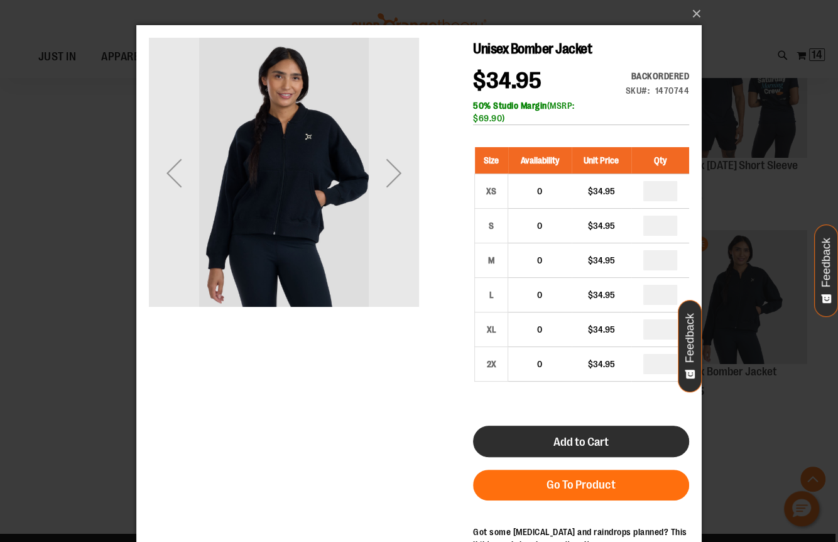
click at [592, 435] on span "Add to Cart" at bounding box center [581, 442] width 55 height 14
click at [593, 435] on span "Add to Cart" at bounding box center [581, 442] width 55 height 14
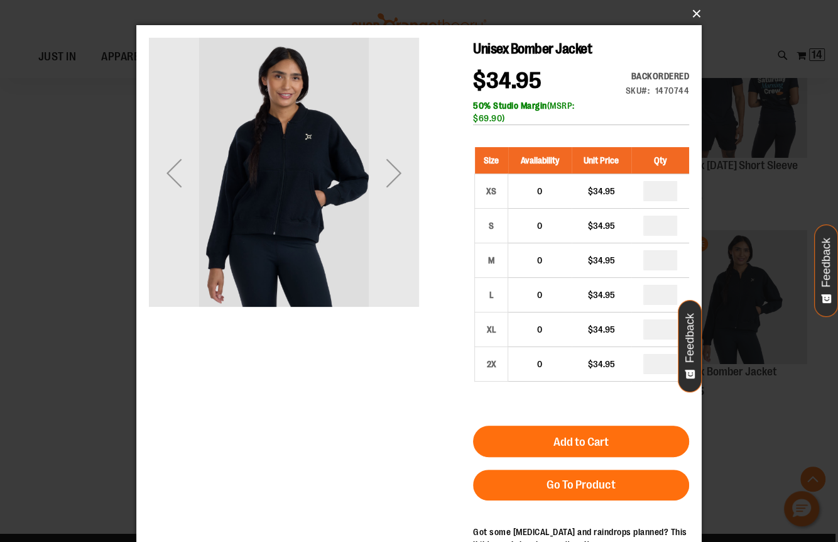
click at [697, 12] on button "×" at bounding box center [423, 14] width 566 height 28
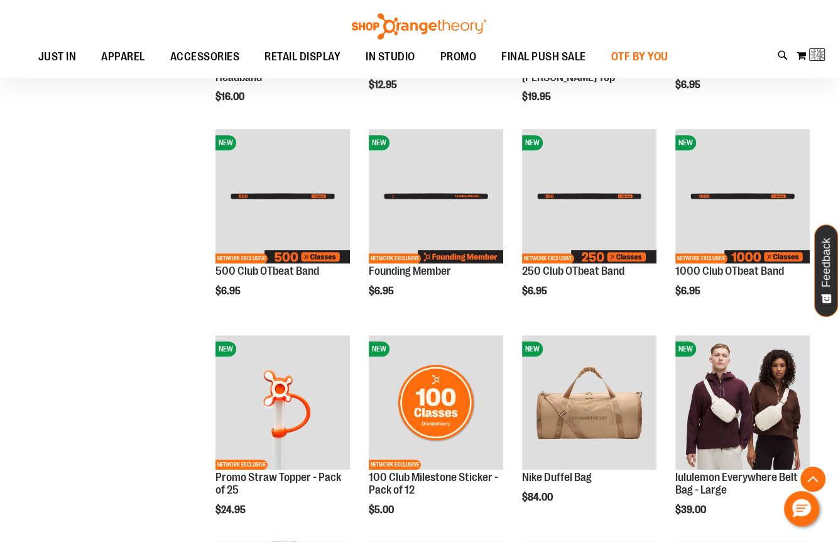
scroll to position [52, 0]
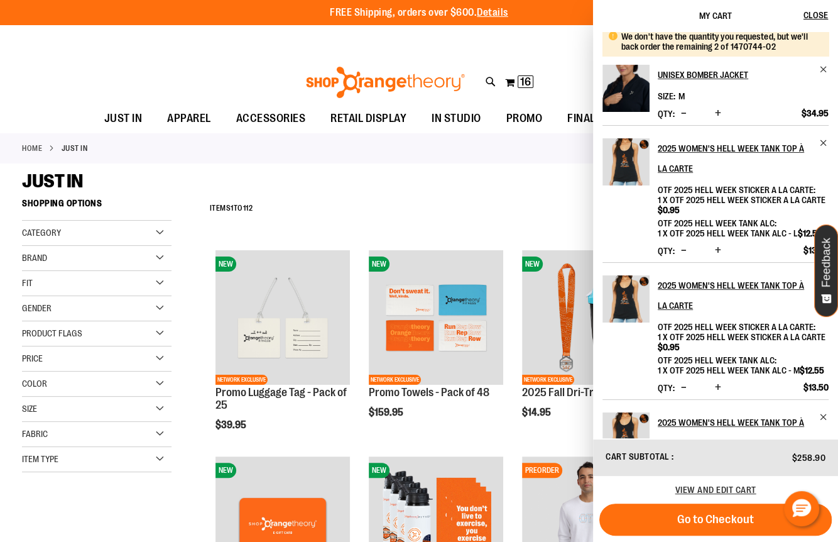
scroll to position [8, 0]
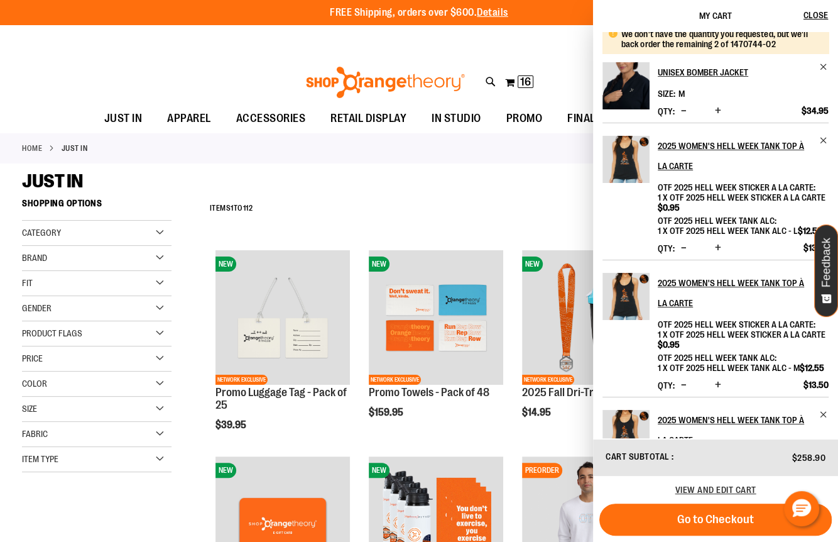
click at [684, 109] on span "Decrease product quantity" at bounding box center [684, 110] width 6 height 13
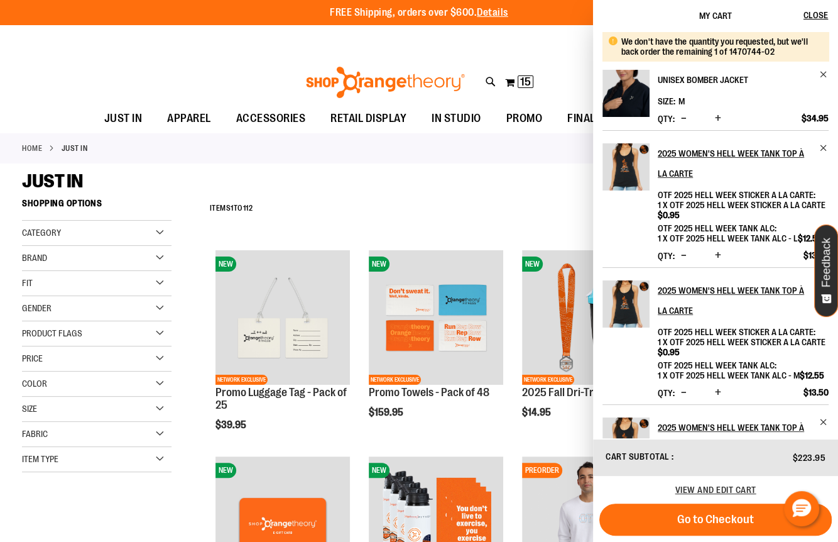
click at [731, 76] on h2 "Unisex Bomber Jacket" at bounding box center [735, 80] width 154 height 20
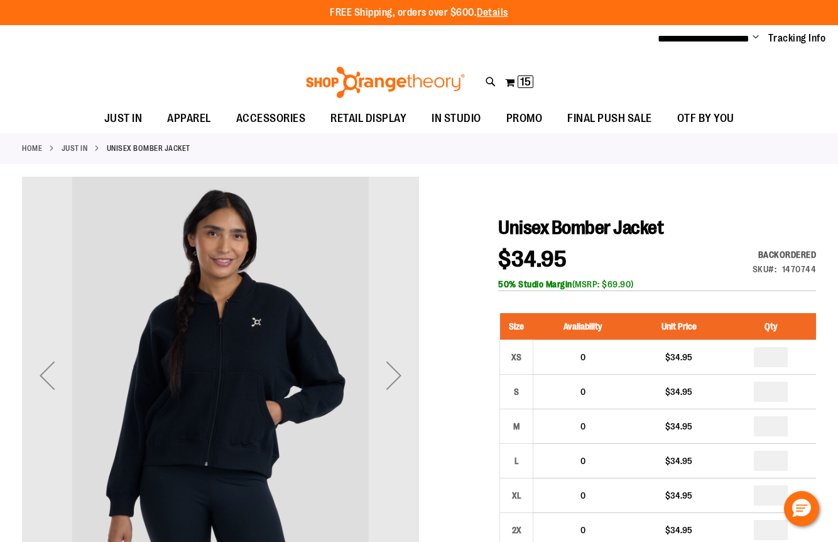
scroll to position [26, 0]
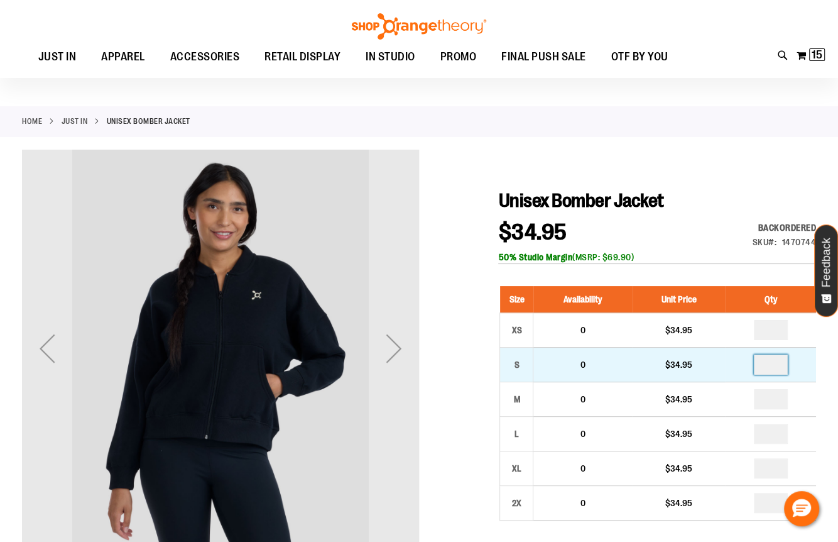
click at [778, 354] on input "*" at bounding box center [771, 364] width 34 height 20
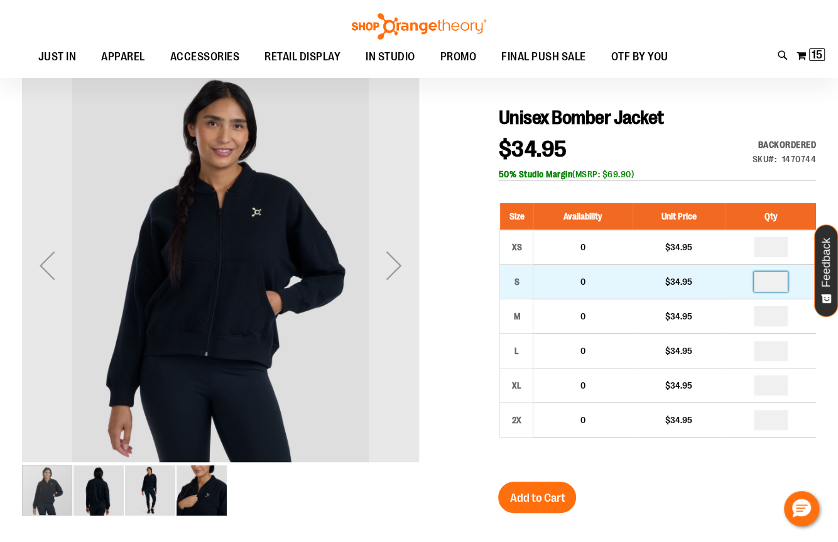
type input "*"
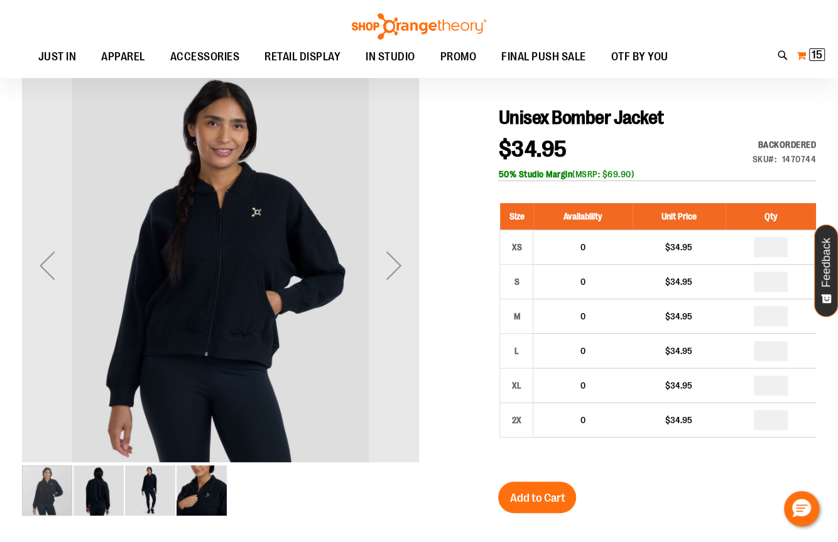
click at [809, 57] on button "My Cart 15 15 items" at bounding box center [811, 55] width 30 height 20
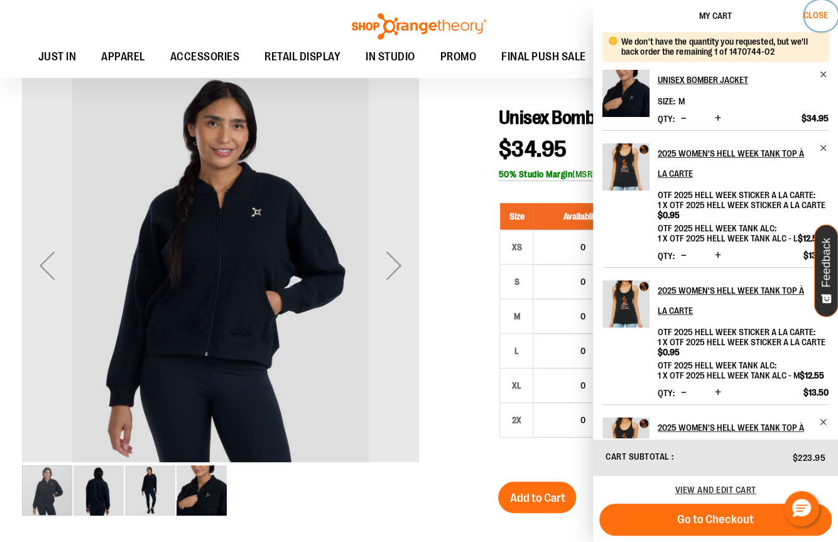
click at [811, 15] on span "Close" at bounding box center [816, 15] width 25 height 10
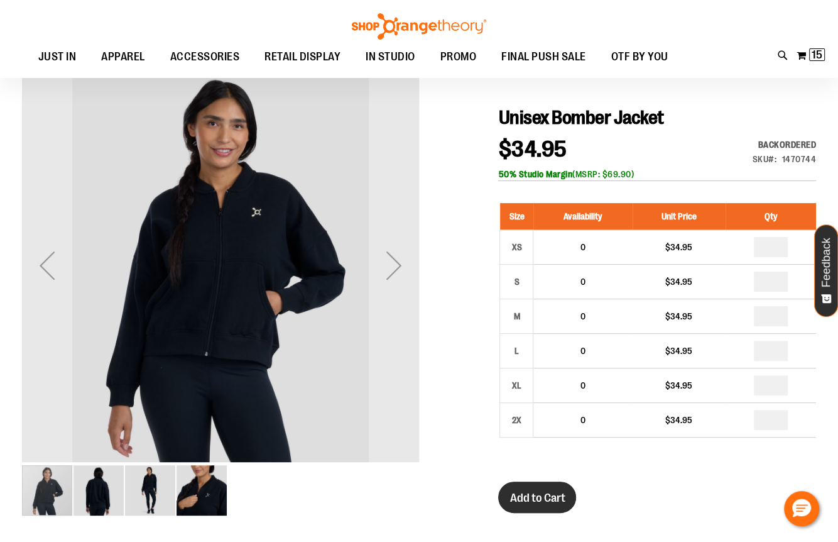
click at [536, 499] on span "Add to Cart" at bounding box center [537, 498] width 55 height 14
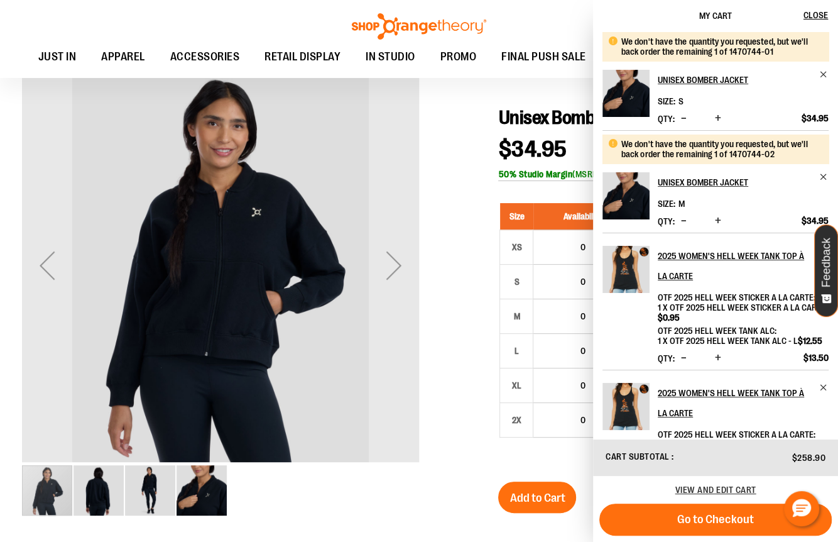
click at [462, 265] on div at bounding box center [419, 455] width 794 height 776
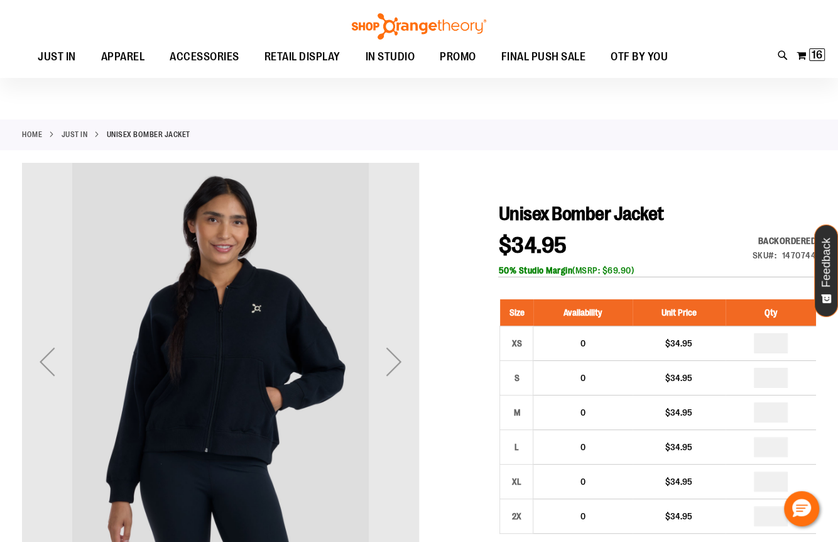
scroll to position [0, 0]
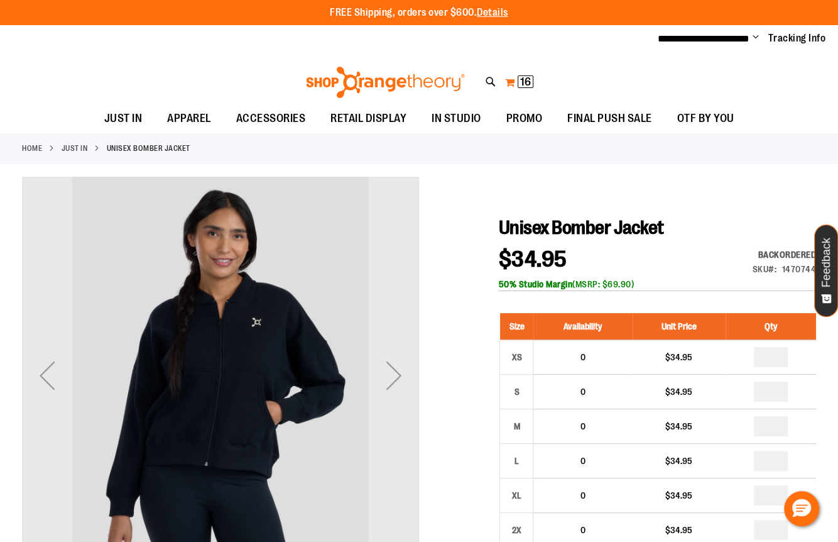
click at [513, 82] on button "My Cart 16 16 items" at bounding box center [520, 82] width 30 height 20
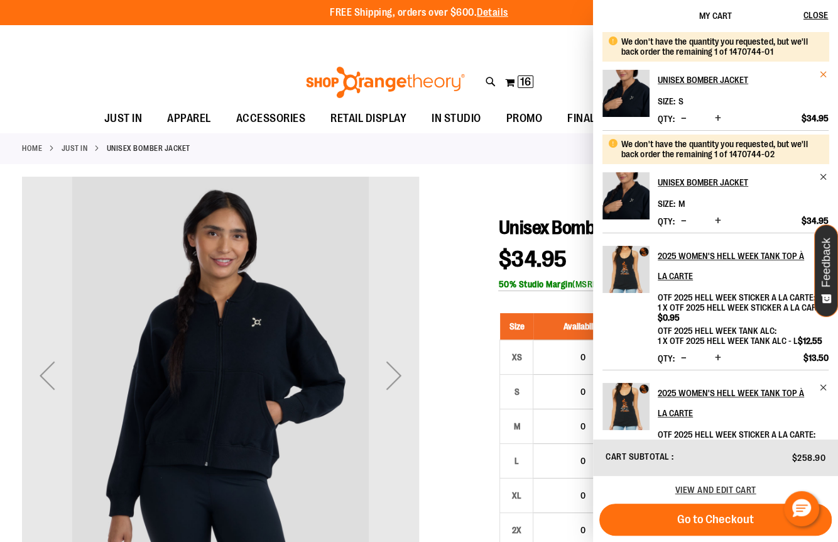
click at [821, 75] on span "Remove item" at bounding box center [824, 74] width 9 height 9
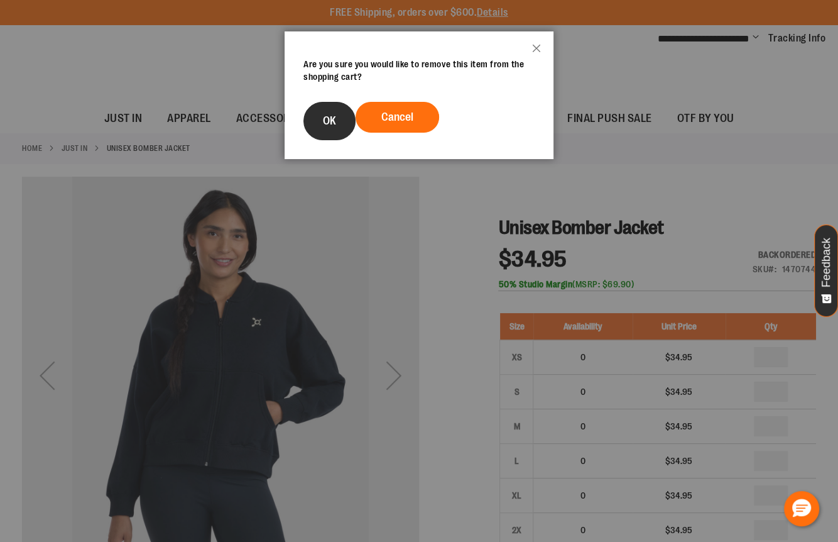
click at [327, 119] on span "OK" at bounding box center [329, 120] width 13 height 13
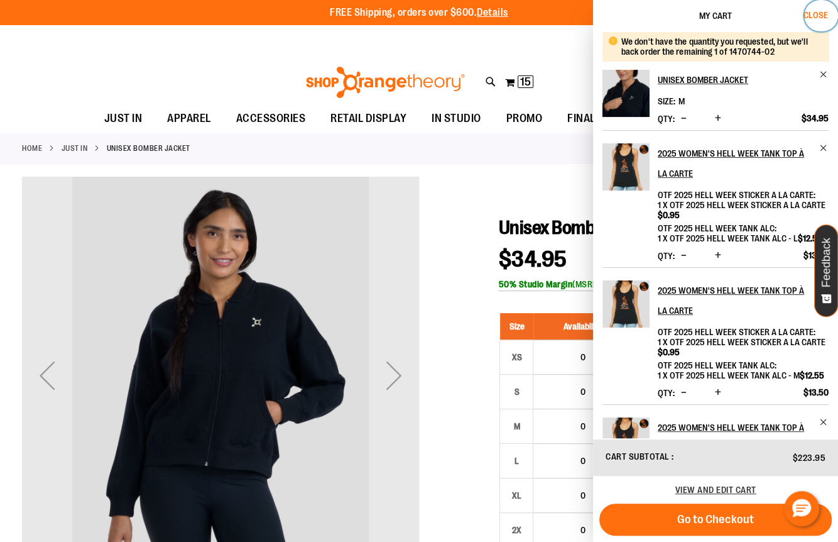
click at [811, 15] on span "Close" at bounding box center [816, 15] width 25 height 10
